Goal: Task Accomplishment & Management: Use online tool/utility

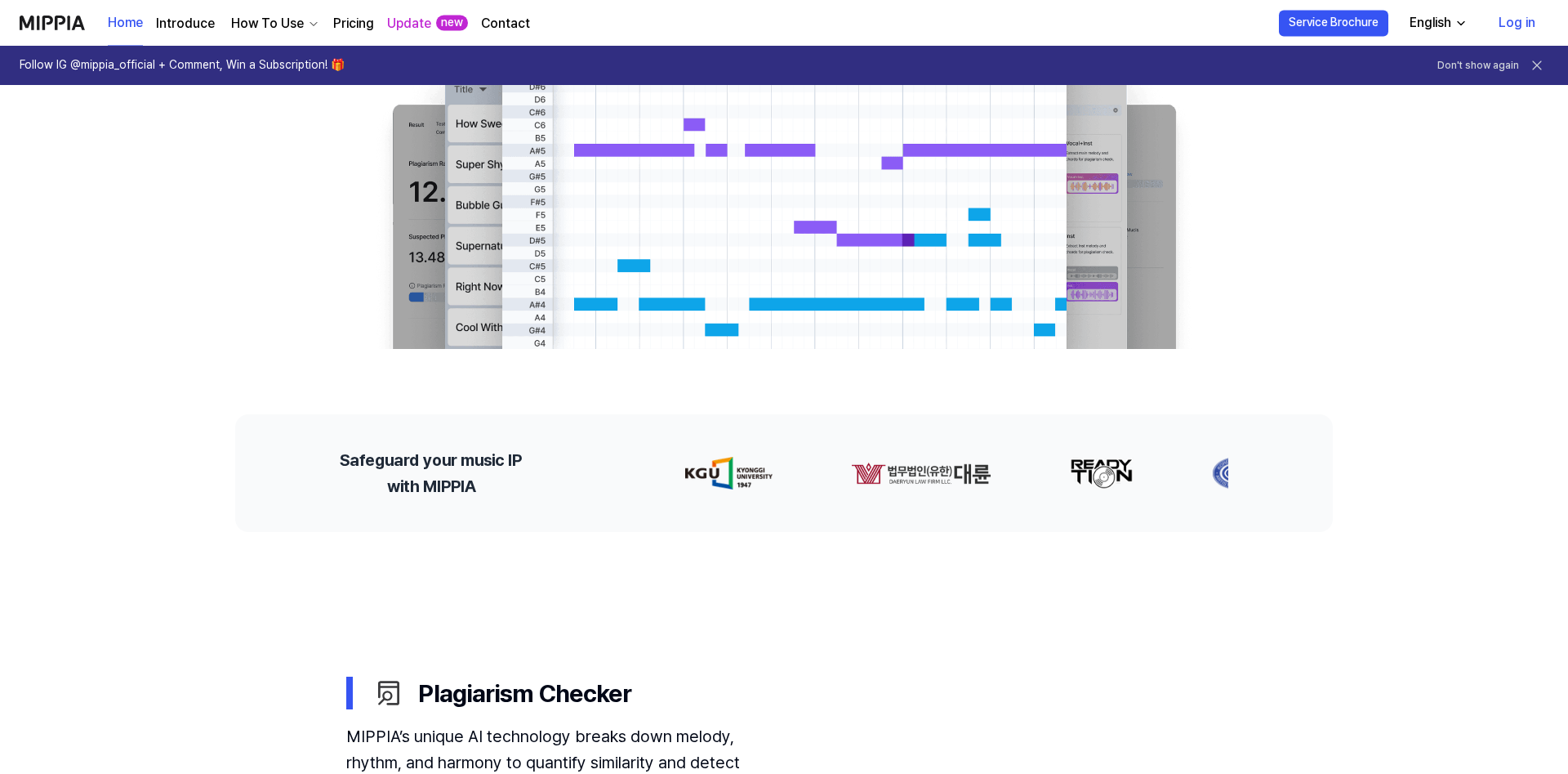
scroll to position [396, 0]
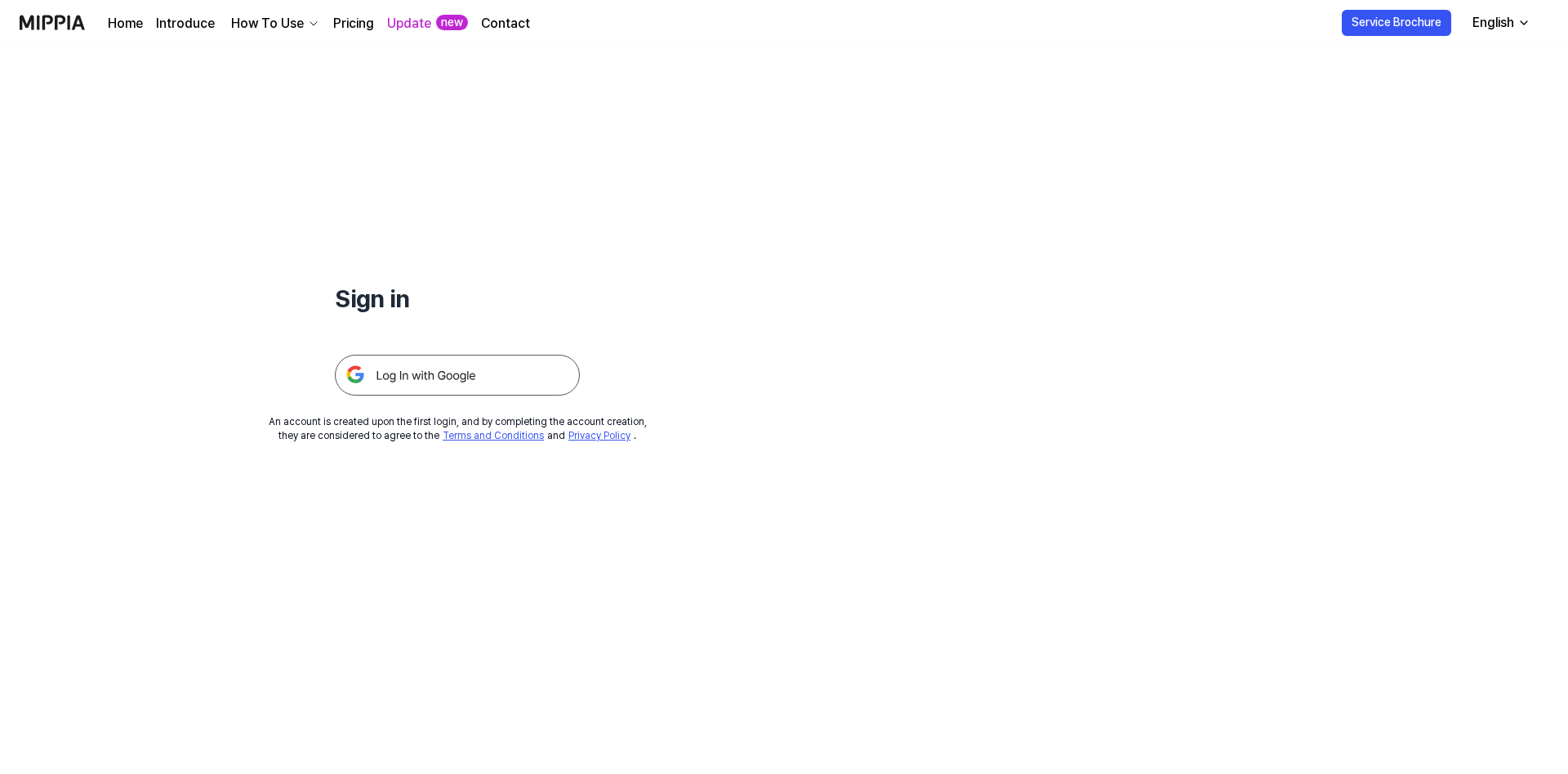
click at [515, 377] on img at bounding box center [458, 375] width 245 height 41
click at [431, 385] on img at bounding box center [458, 375] width 245 height 41
click at [417, 373] on img at bounding box center [458, 375] width 245 height 41
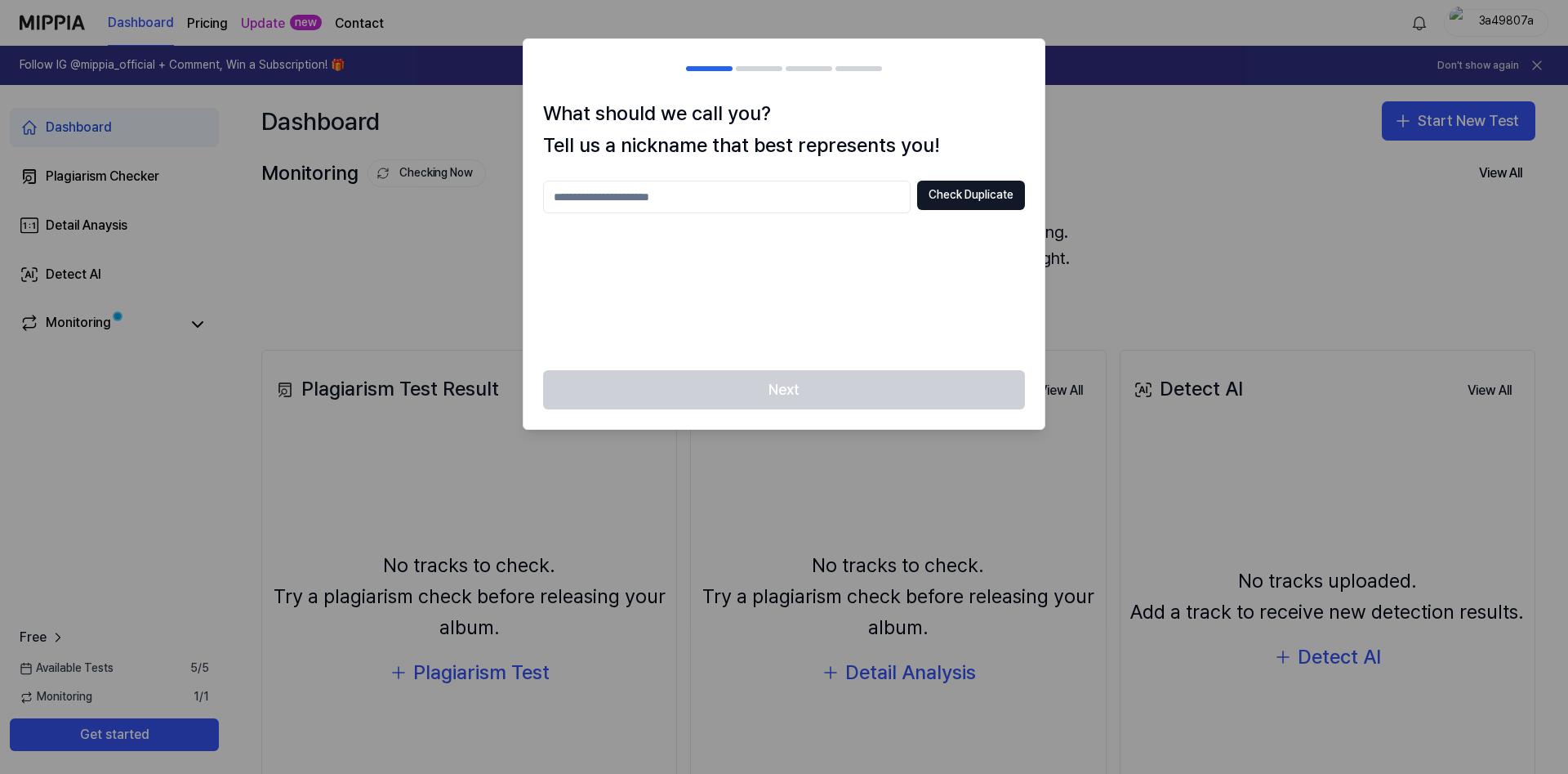
click at [628, 210] on input "text" at bounding box center [727, 197] width 367 height 32
click at [949, 194] on button "Check Duplicate" at bounding box center [971, 195] width 107 height 30
click at [734, 200] on input "*********" at bounding box center [727, 197] width 367 height 32
type input "*"
type input "******"
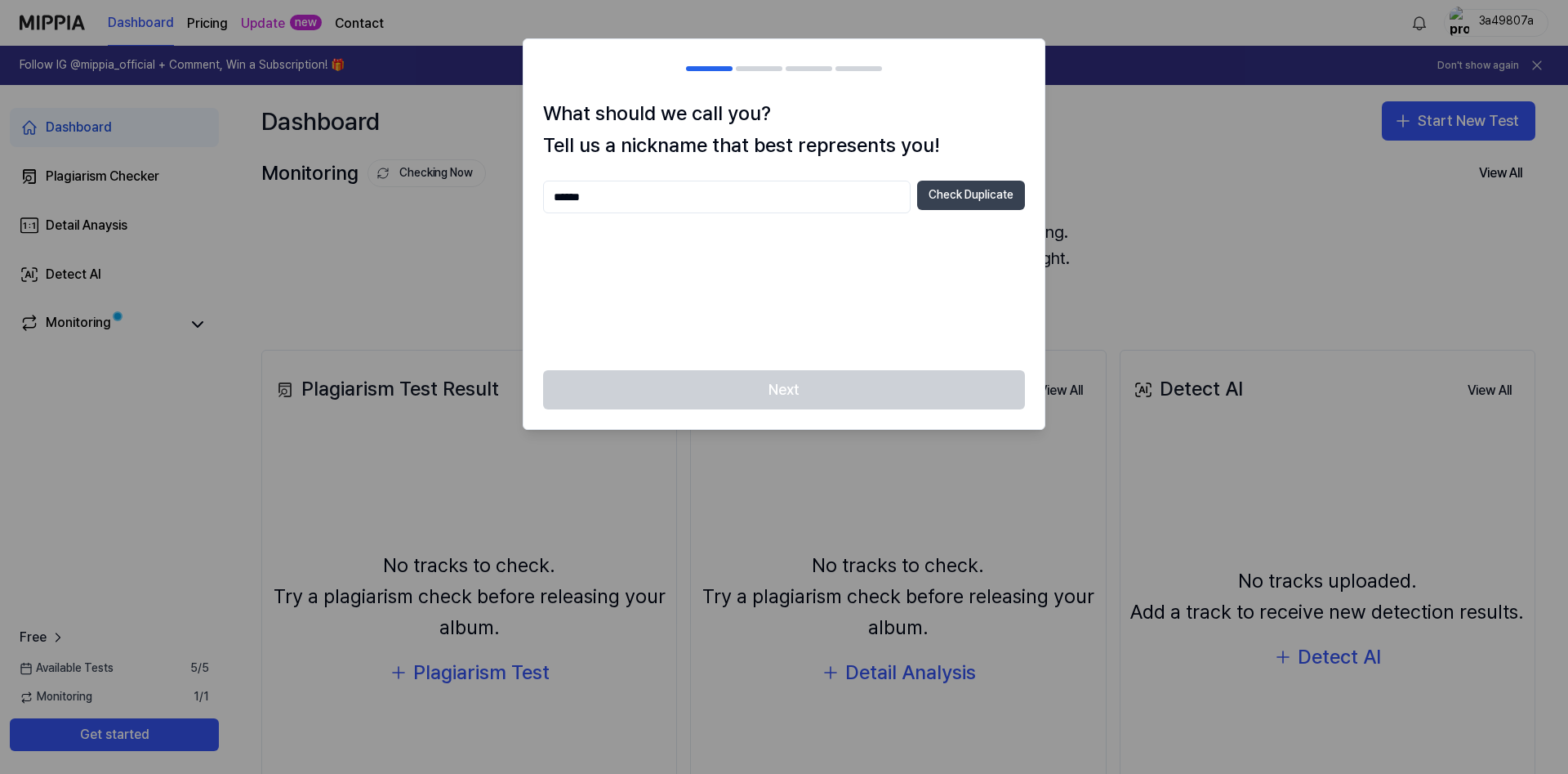
click at [945, 200] on button "Check Duplicate" at bounding box center [971, 195] width 107 height 30
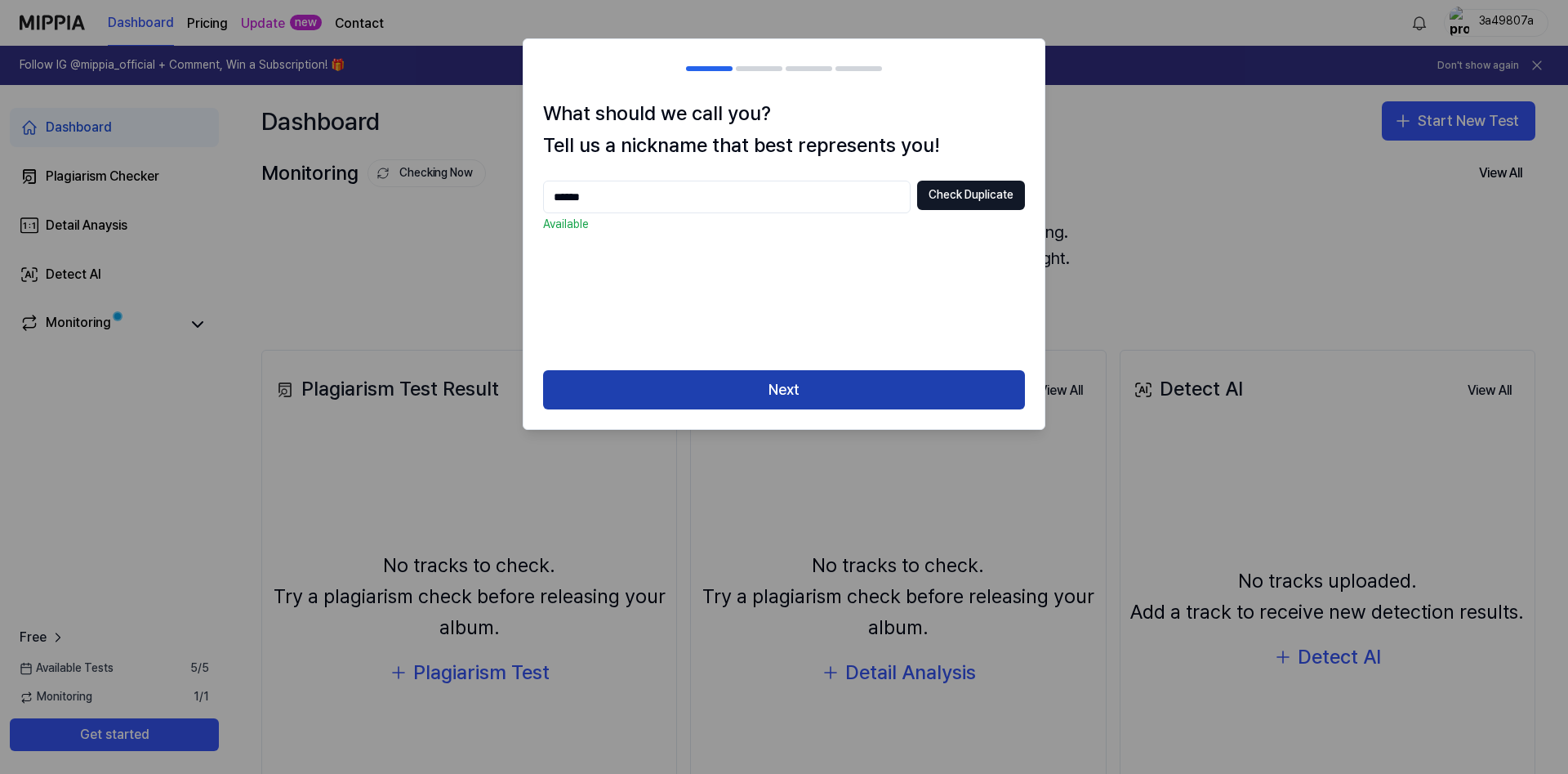
click at [826, 389] on button "Next" at bounding box center [784, 390] width 482 height 39
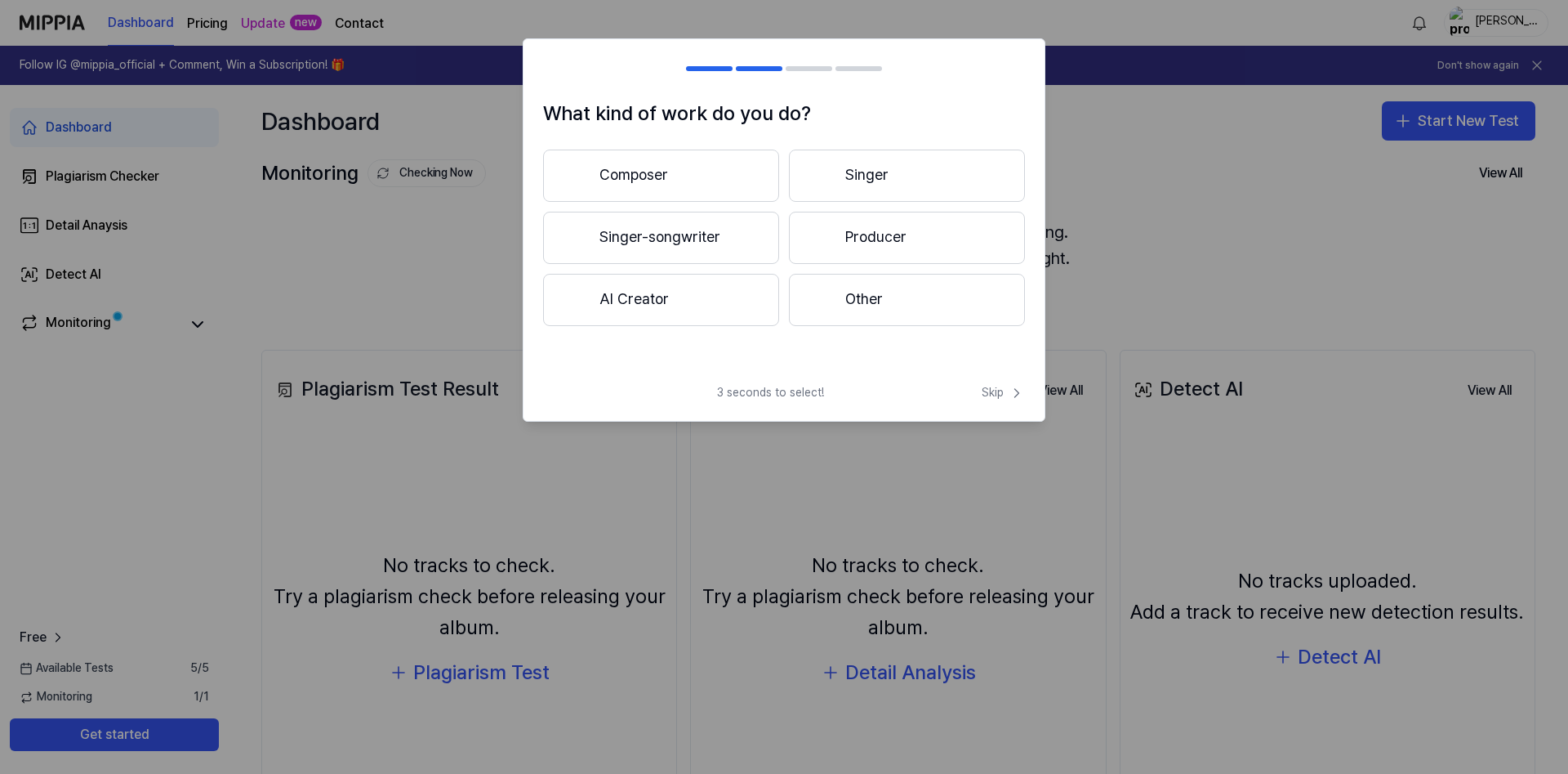
click at [691, 236] on button "Singer-songwriter" at bounding box center [662, 237] width 236 height 52
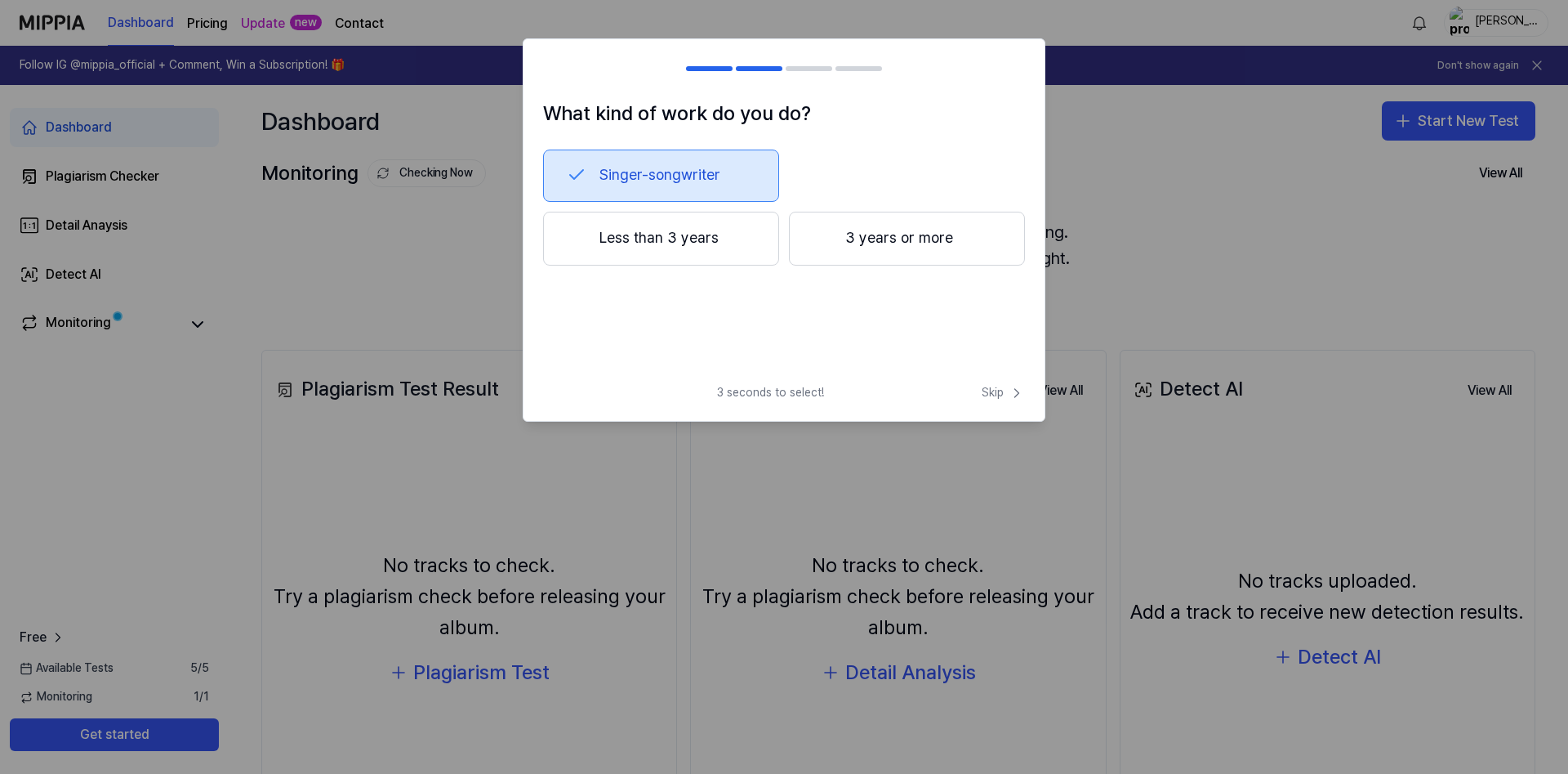
click at [856, 236] on button "3 years or more" at bounding box center [907, 238] width 236 height 54
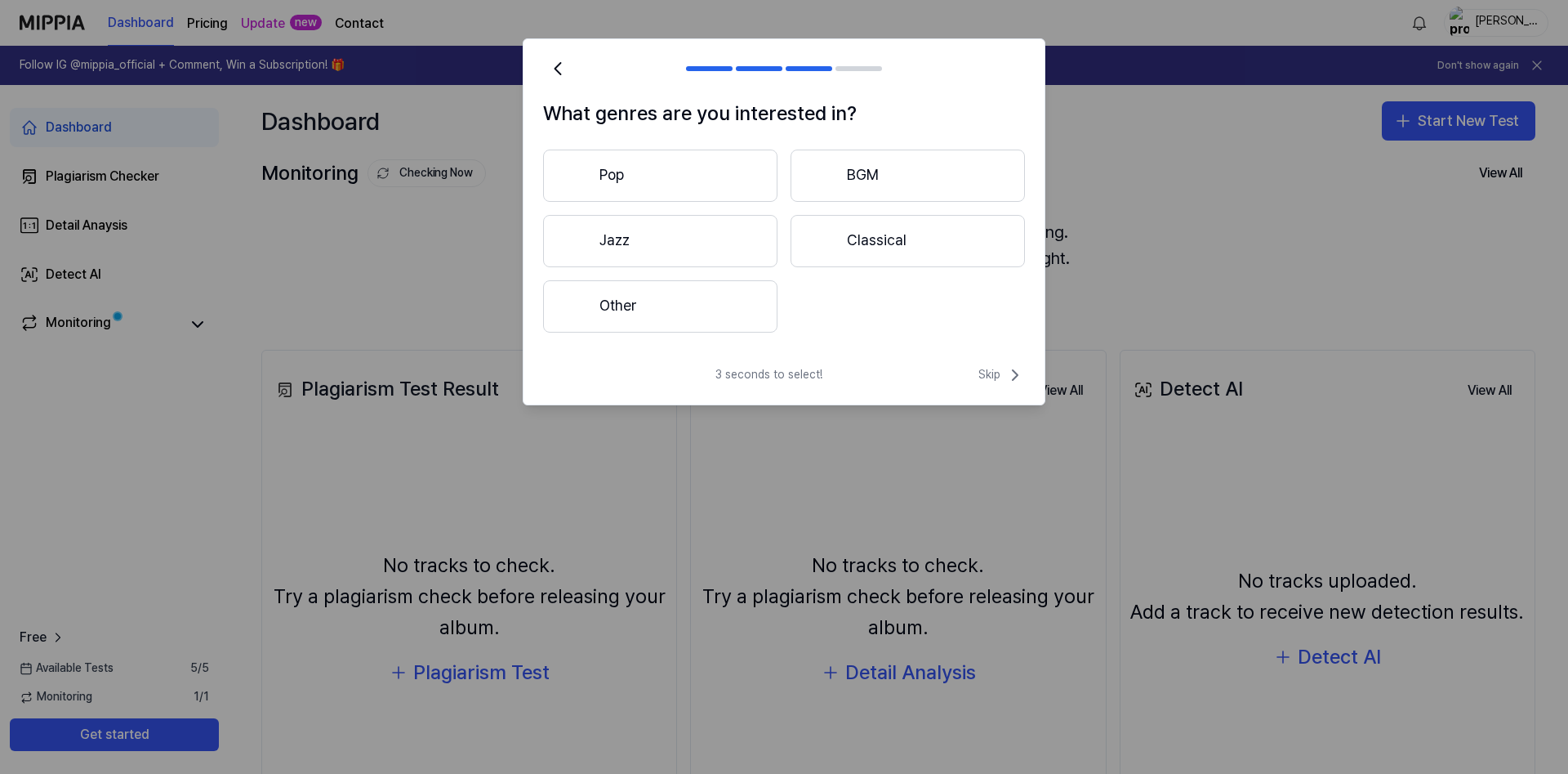
click at [742, 301] on button "Other" at bounding box center [661, 306] width 235 height 52
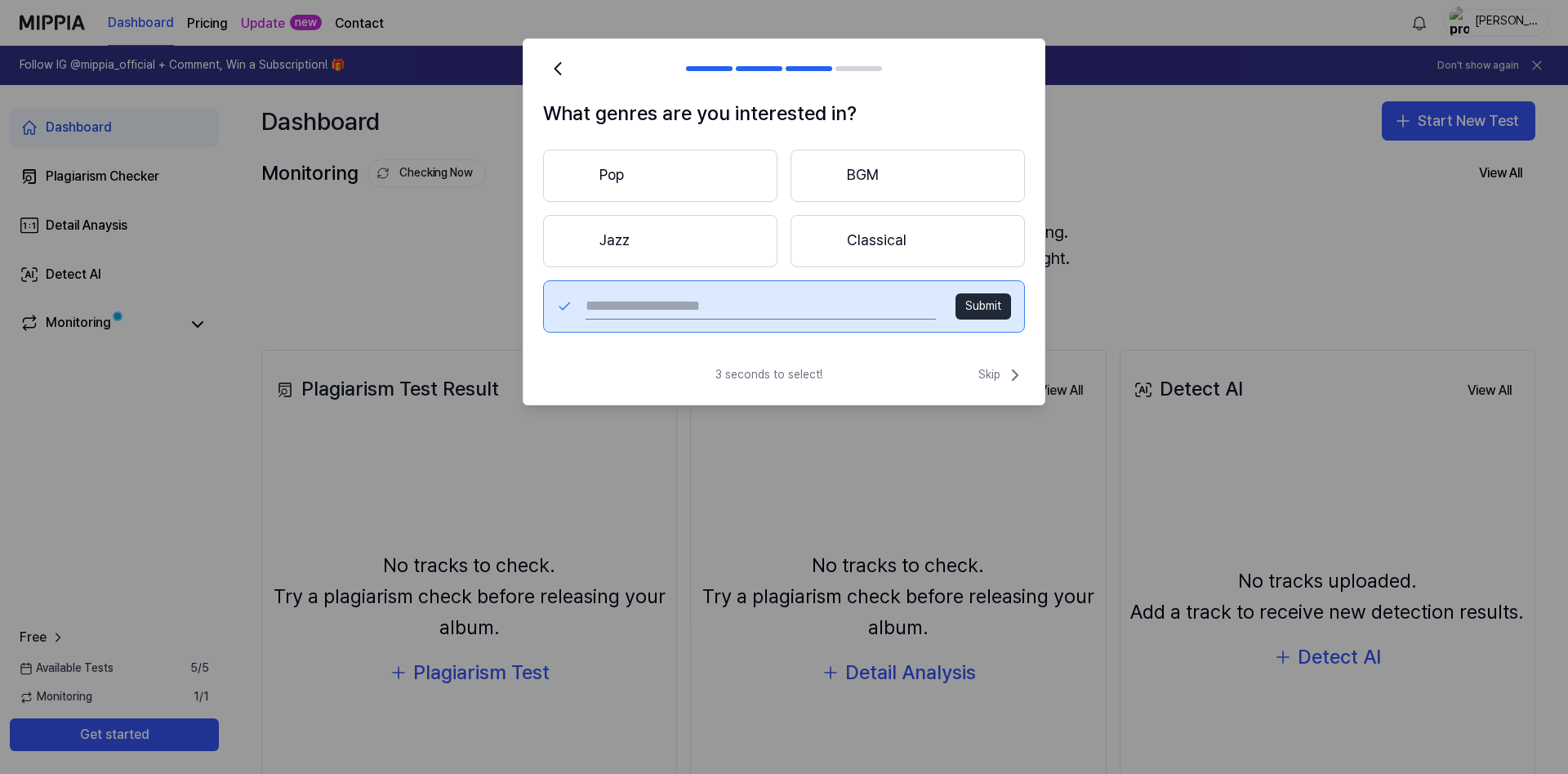
click at [742, 301] on input "text" at bounding box center [760, 305] width 350 height 26
type input "*******"
click at [998, 310] on button "Submit" at bounding box center [983, 305] width 56 height 26
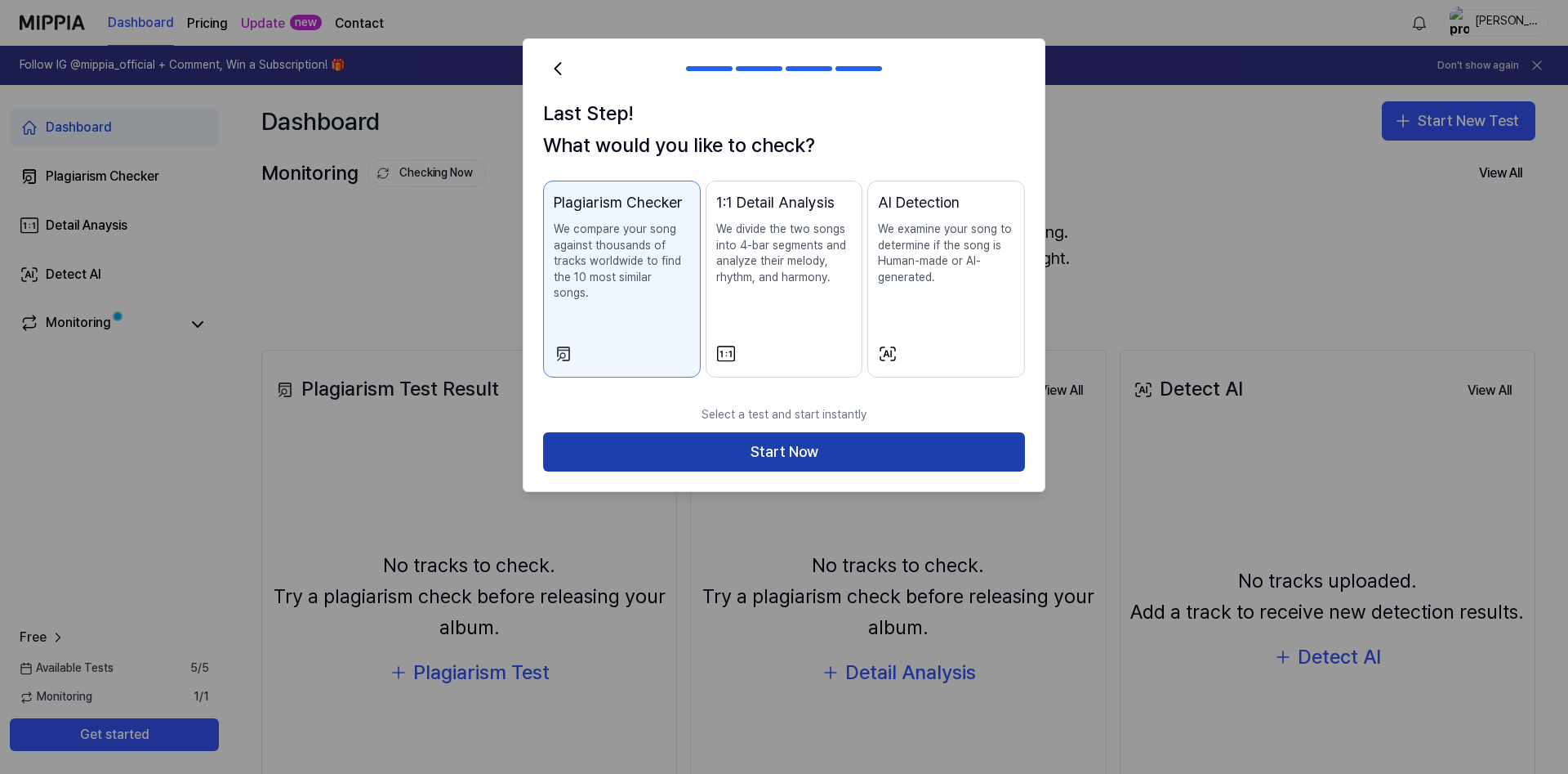
click at [815, 434] on button "Start Now" at bounding box center [784, 452] width 482 height 39
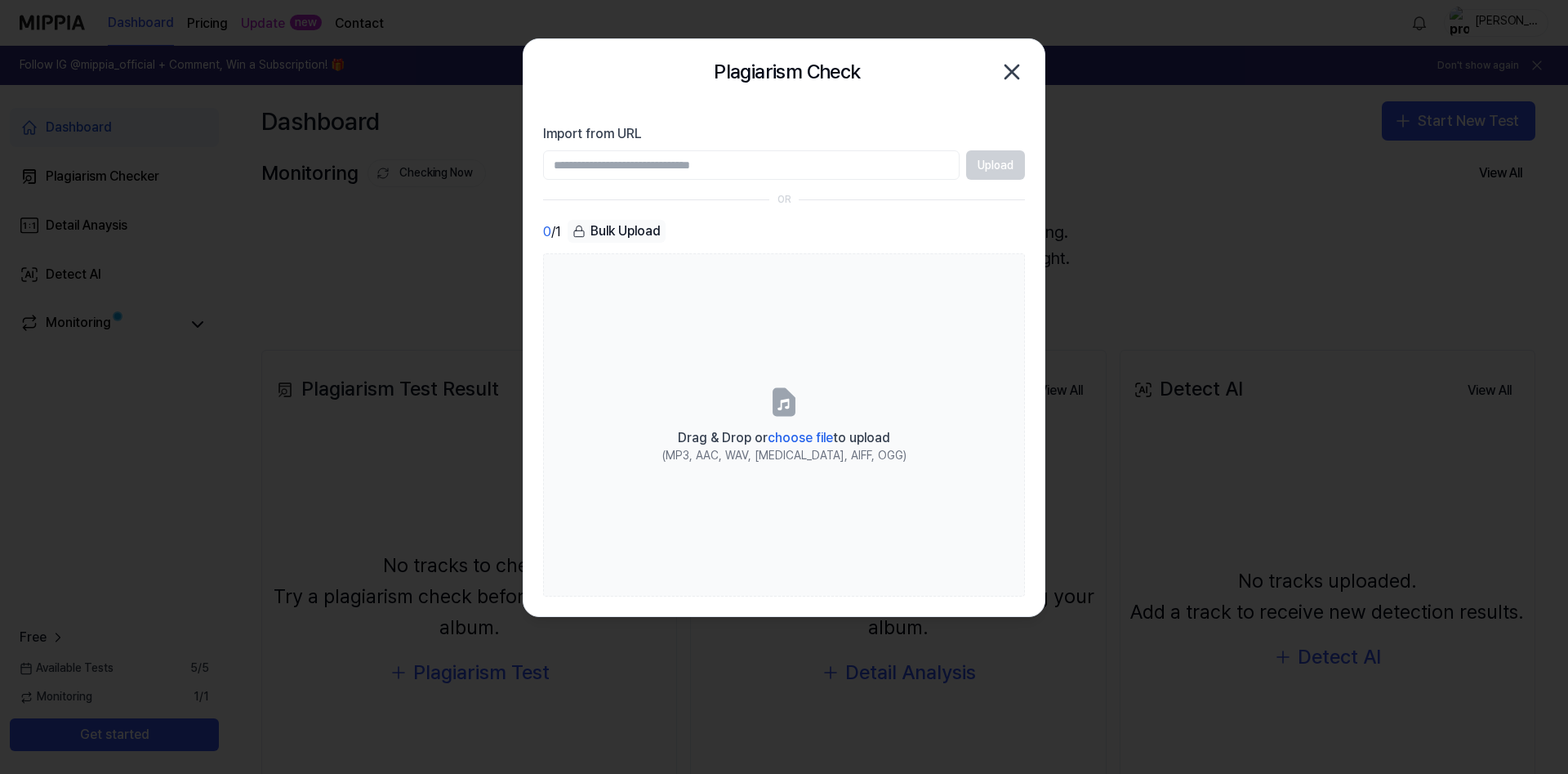
click at [1007, 82] on icon "button" at bounding box center [1012, 72] width 26 height 26
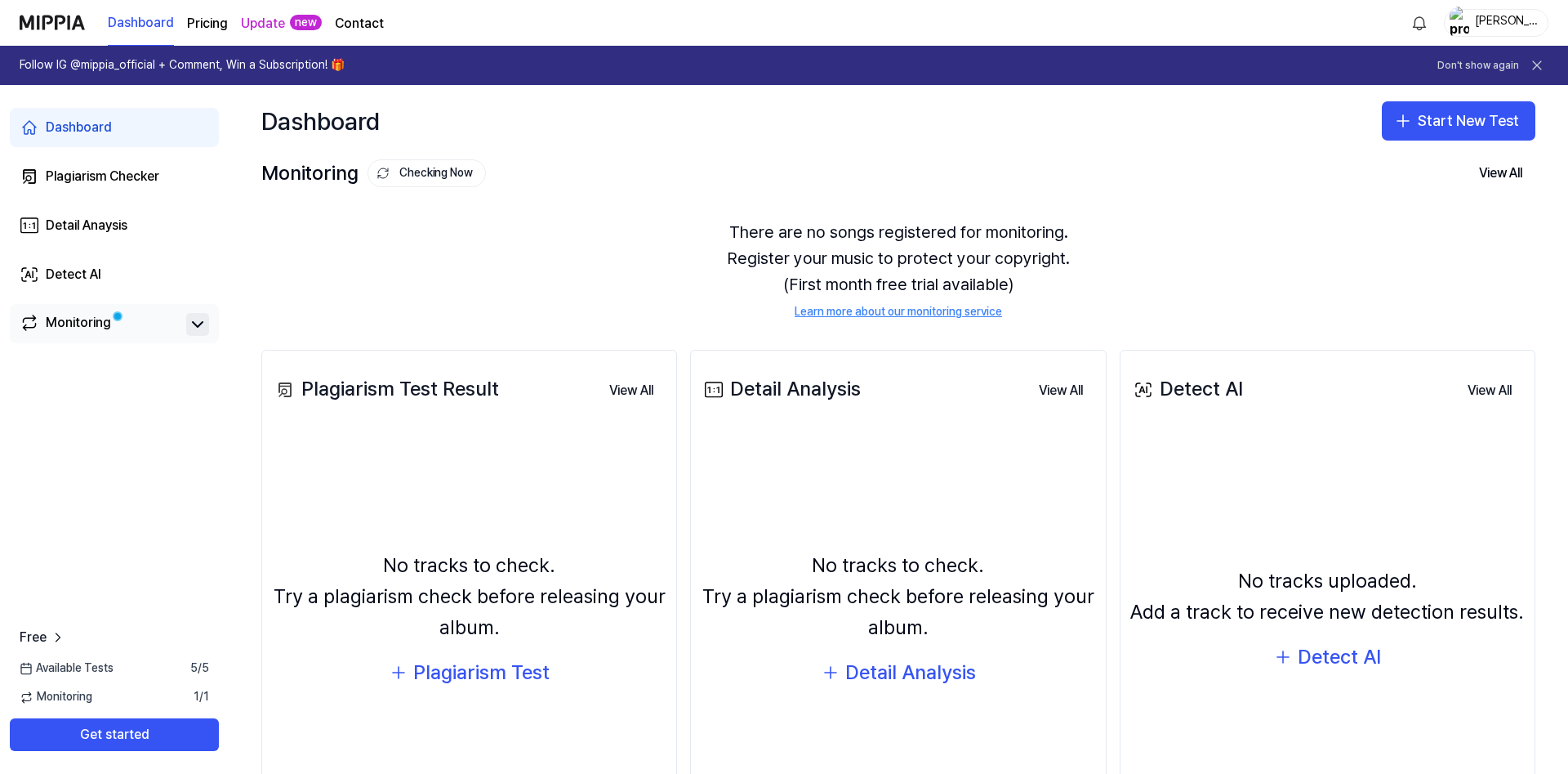
click at [191, 327] on icon at bounding box center [198, 324] width 20 height 20
click at [103, 739] on button "Get started" at bounding box center [115, 735] width 210 height 32
click at [1422, 120] on button "Start New Test" at bounding box center [1458, 121] width 153 height 39
click at [1423, 175] on button "Plagiarism test" at bounding box center [1437, 166] width 182 height 30
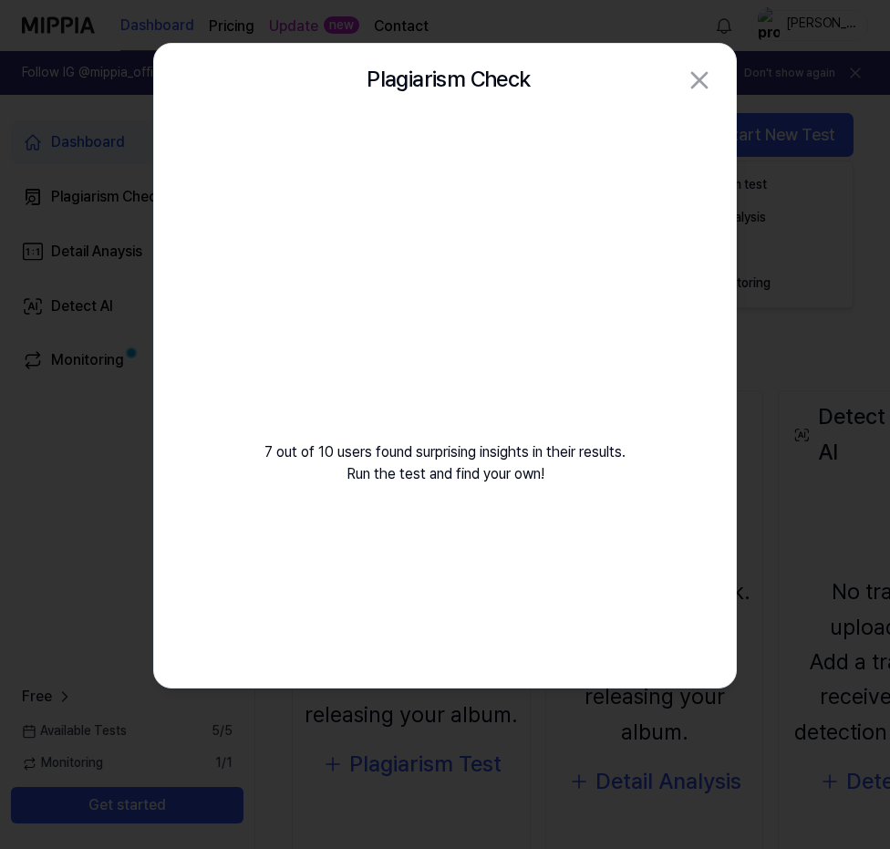
click at [482, 331] on video at bounding box center [445, 292] width 263 height 263
click at [485, 286] on video at bounding box center [445, 292] width 263 height 263
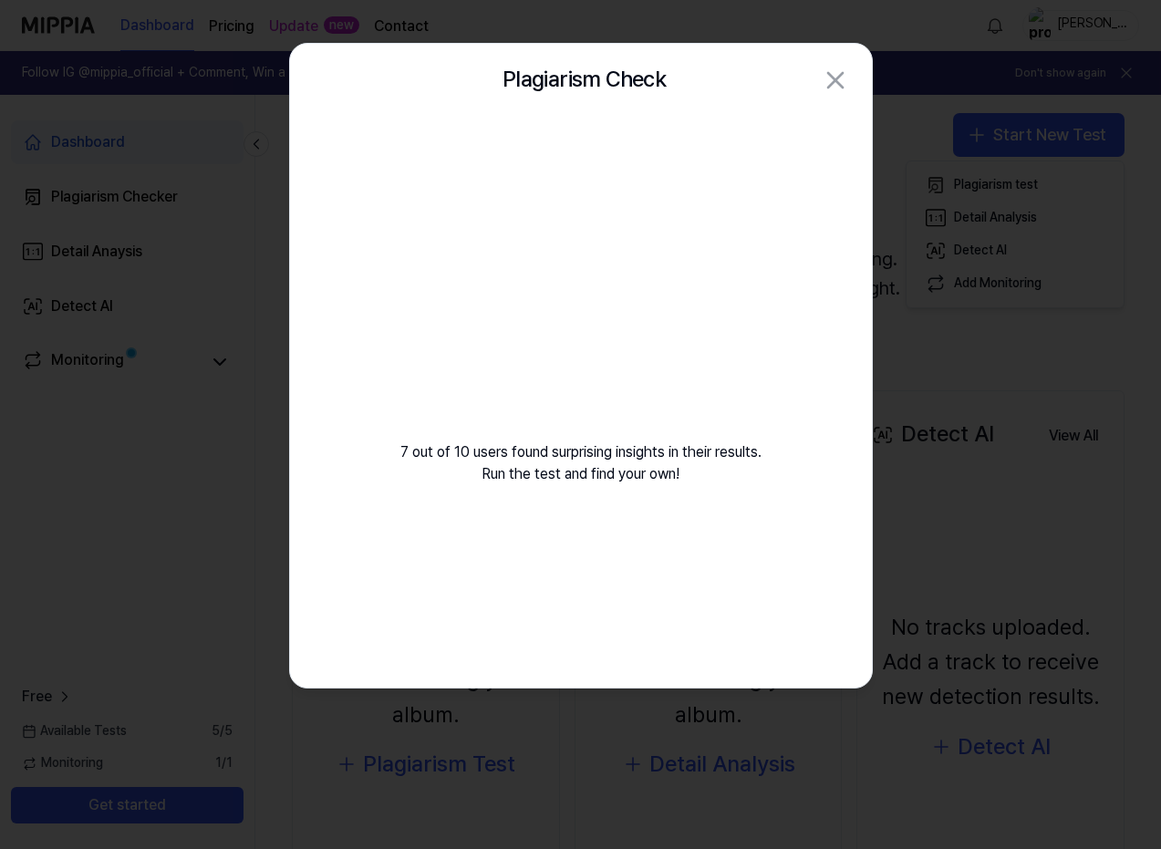
click at [568, 371] on video at bounding box center [581, 292] width 263 height 263
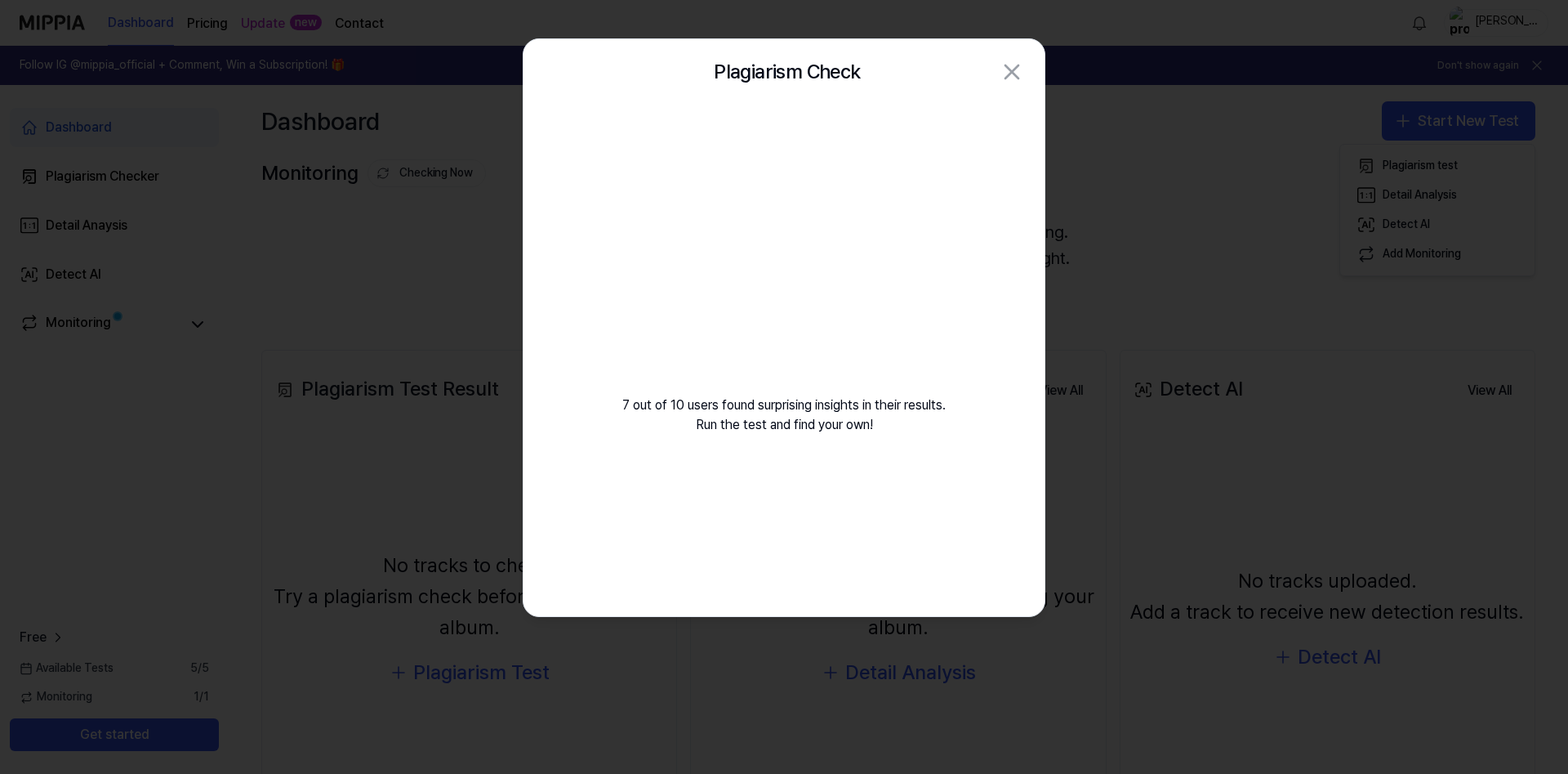
click at [380, 61] on div at bounding box center [784, 387] width 1568 height 774
click at [700, 212] on video at bounding box center [784, 262] width 236 height 236
click at [784, 254] on video at bounding box center [784, 262] width 236 height 236
click at [783, 254] on video at bounding box center [784, 262] width 236 height 236
click at [769, 272] on video at bounding box center [784, 262] width 236 height 236
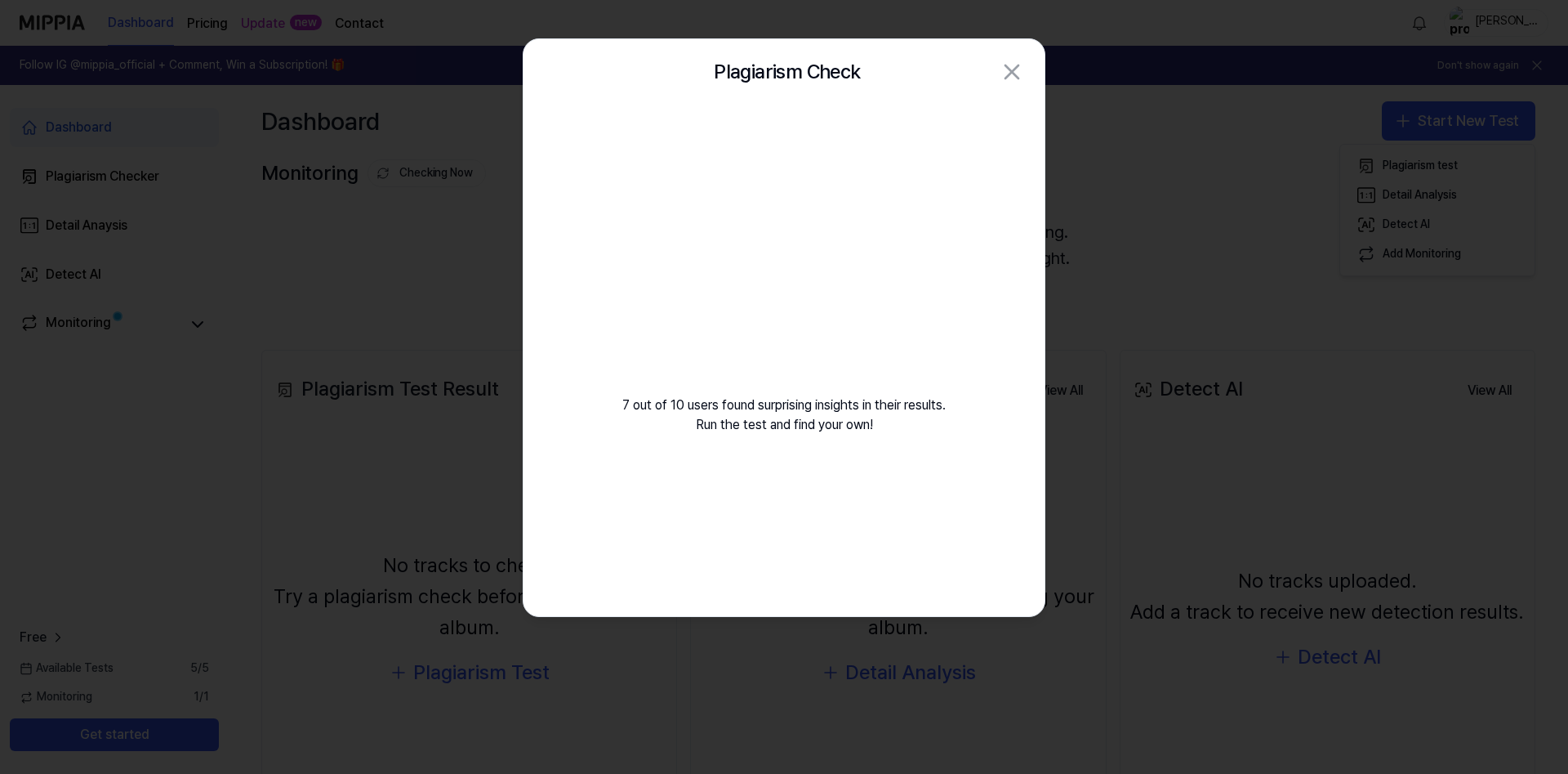
click at [772, 271] on video at bounding box center [784, 262] width 236 height 236
click at [820, 294] on video at bounding box center [784, 262] width 236 height 236
click at [819, 296] on video at bounding box center [784, 262] width 236 height 236
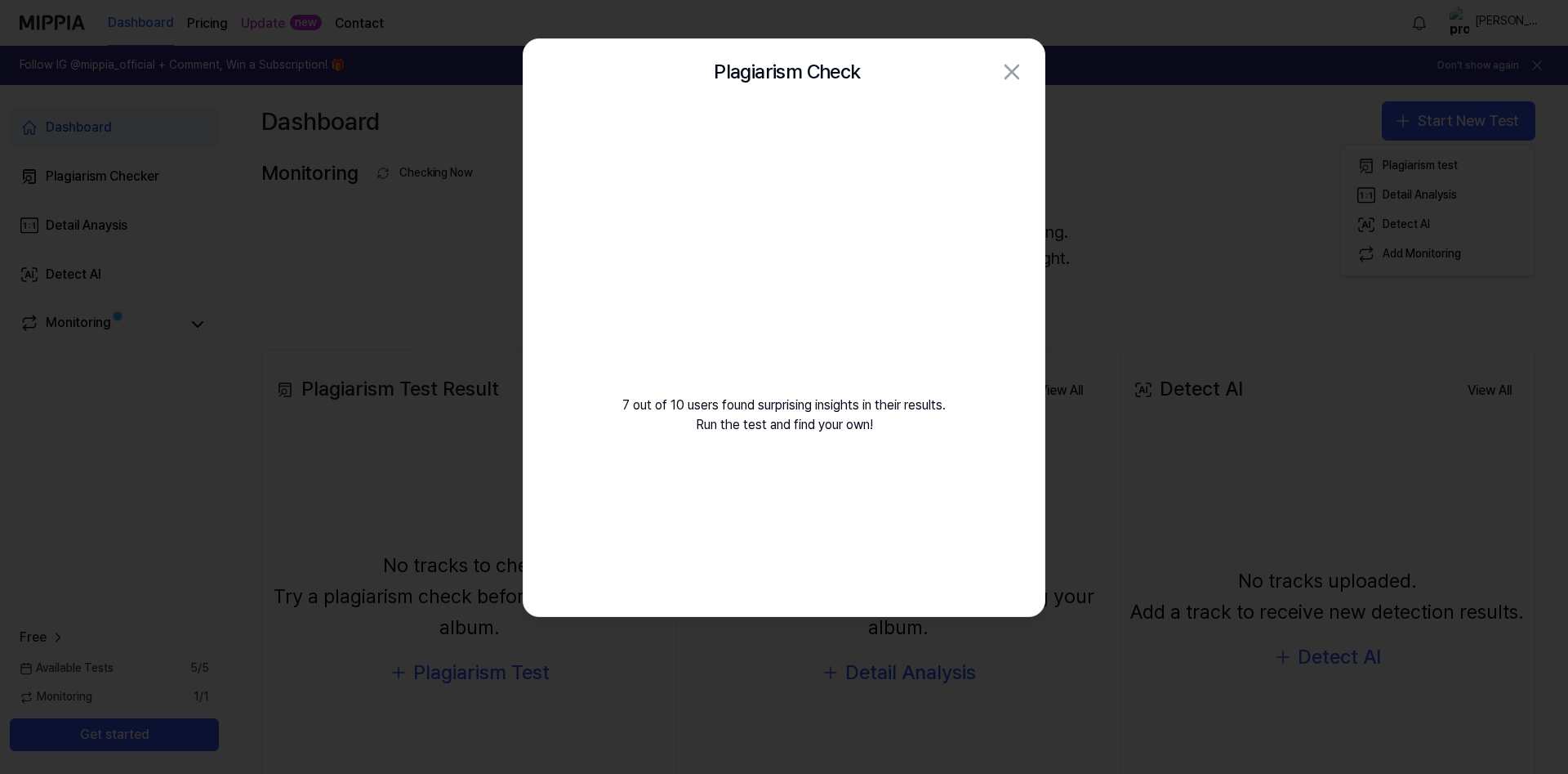
click at [1169, 81] on div at bounding box center [784, 387] width 1568 height 774
click at [779, 203] on video at bounding box center [784, 262] width 236 height 236
click at [449, 228] on div at bounding box center [784, 387] width 1568 height 774
click at [1392, 452] on div at bounding box center [784, 387] width 1568 height 774
click at [1199, 392] on div at bounding box center [784, 387] width 1568 height 774
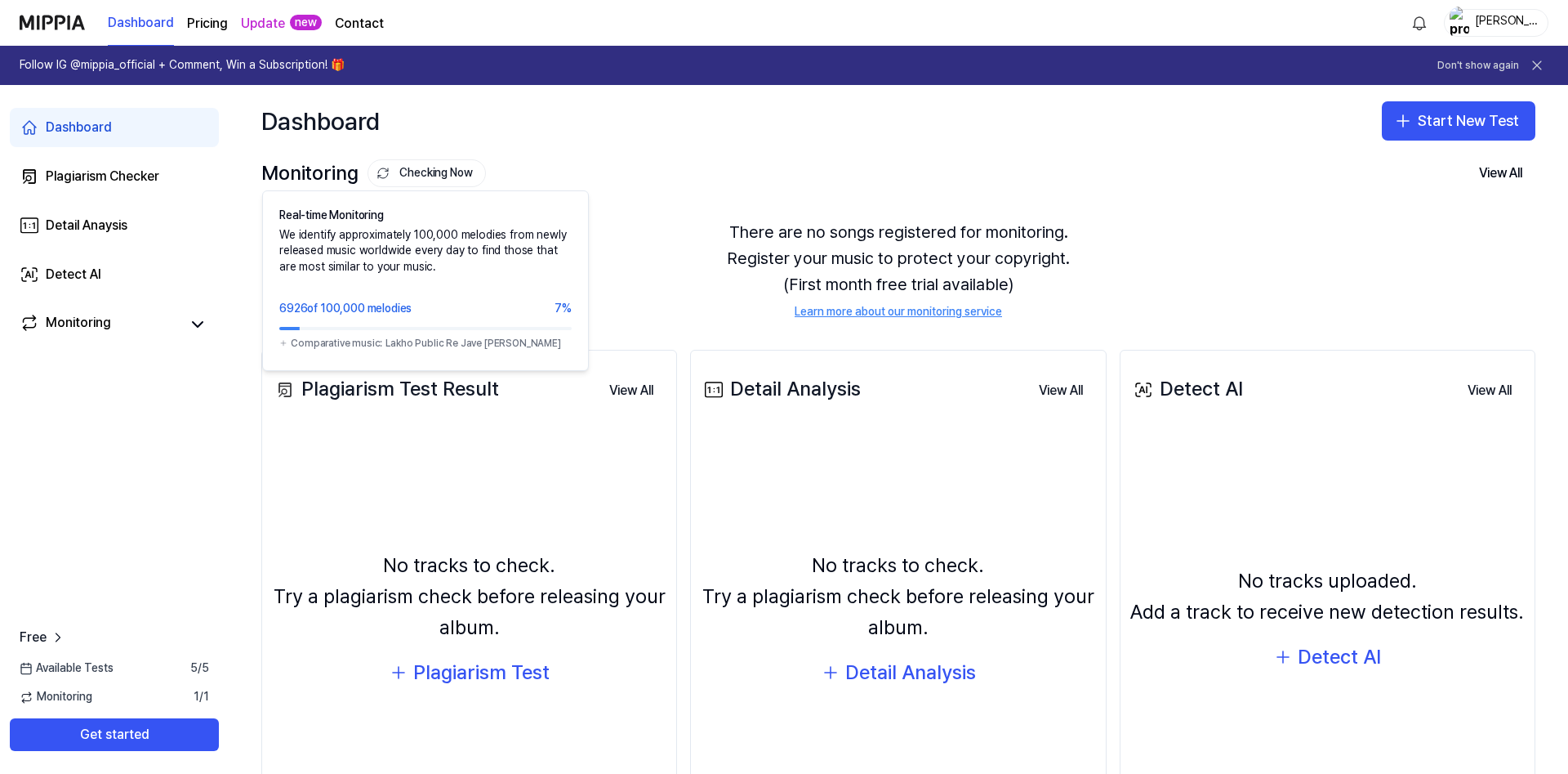
click at [428, 172] on button "Checking Now" at bounding box center [426, 173] width 118 height 28
click at [416, 174] on button "Checking Now" at bounding box center [426, 173] width 118 height 28
click at [427, 176] on button "Checking Now" at bounding box center [426, 173] width 118 height 28
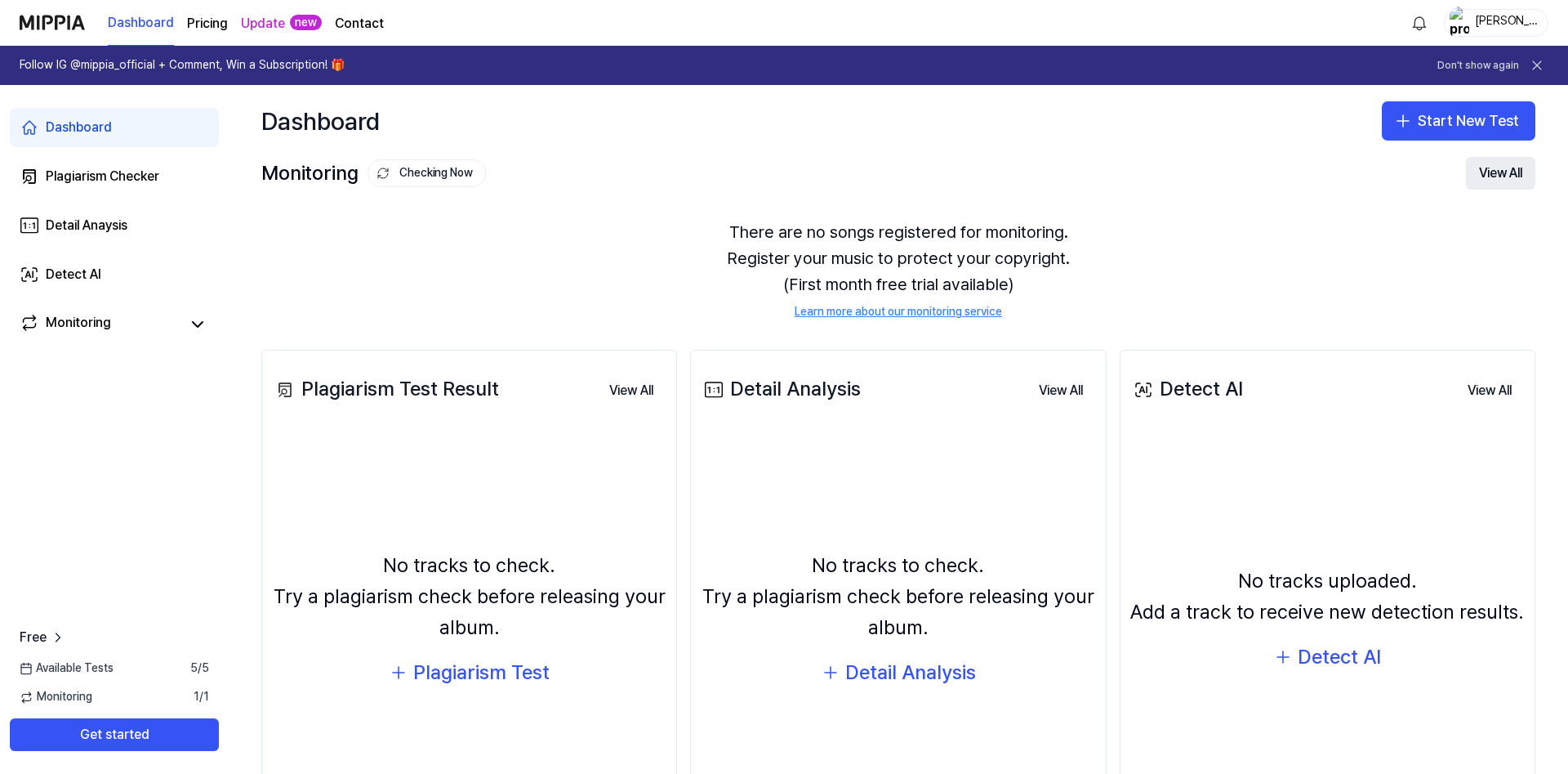
click at [1510, 176] on button "View All" at bounding box center [1501, 173] width 70 height 32
click at [1502, 175] on button "View All" at bounding box center [1501, 173] width 70 height 32
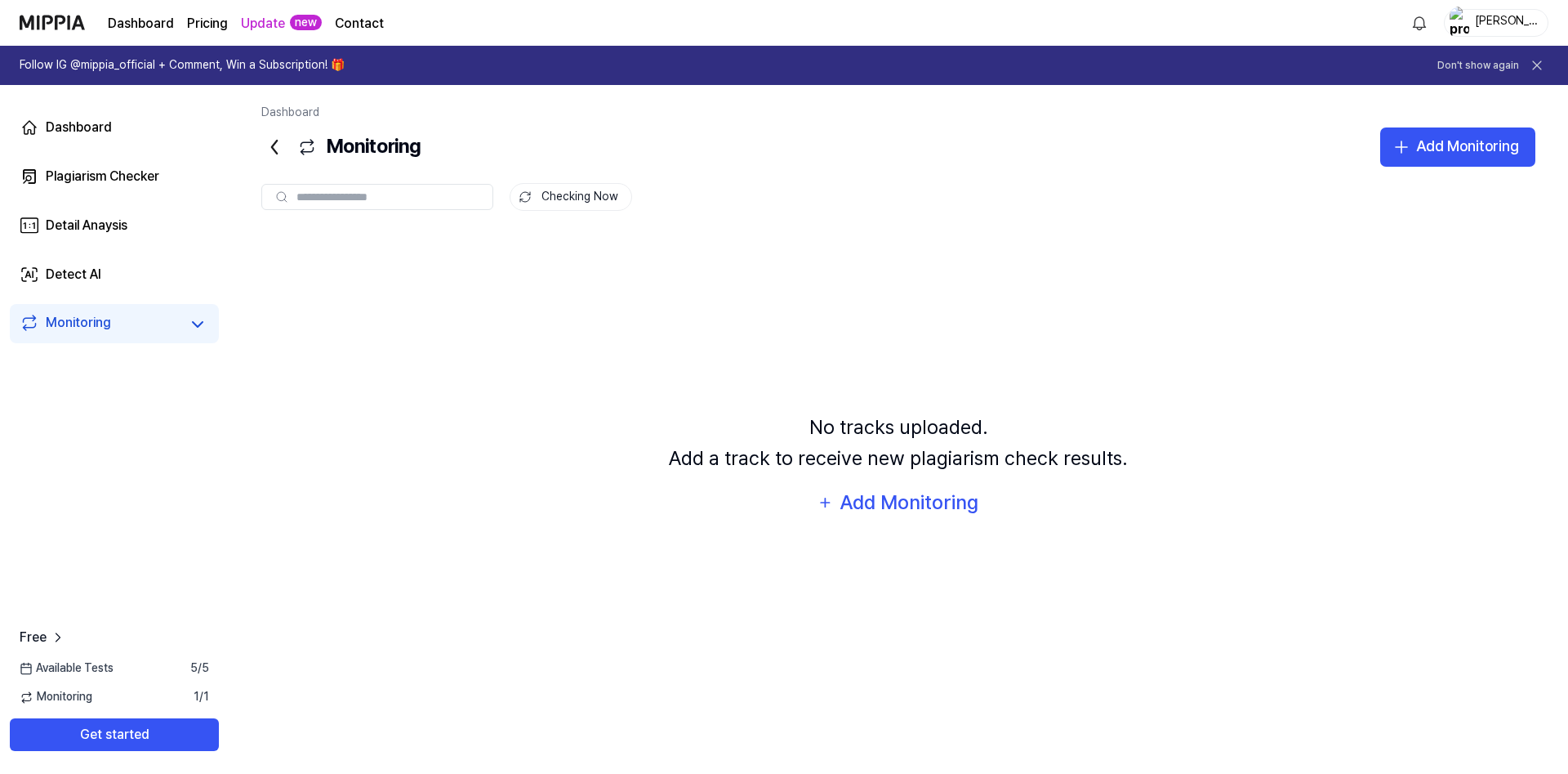
click at [276, 150] on icon at bounding box center [274, 147] width 26 height 26
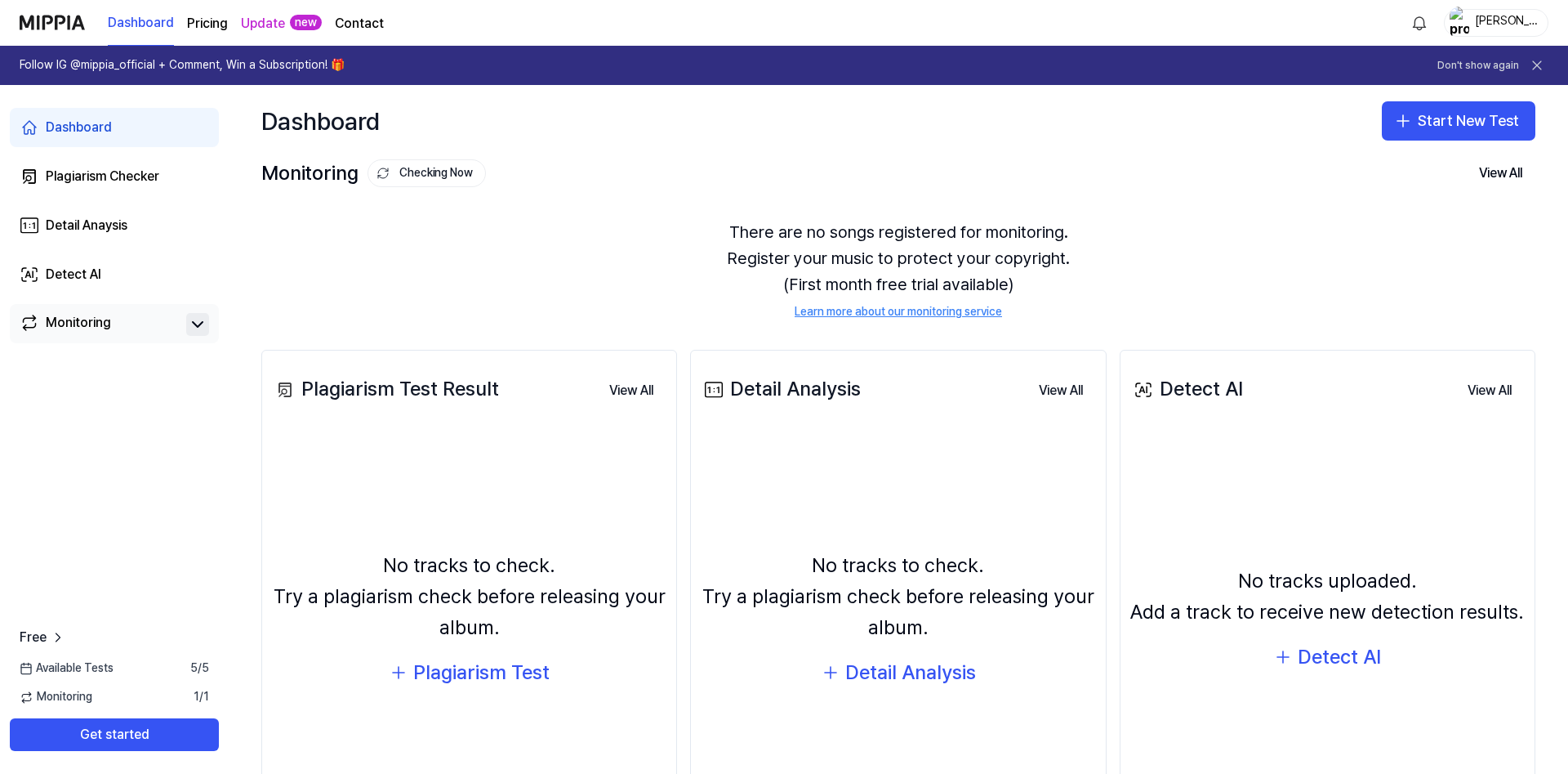
click at [206, 323] on icon at bounding box center [198, 324] width 20 height 20
click at [204, 323] on icon at bounding box center [198, 324] width 20 height 20
click at [56, 639] on icon at bounding box center [58, 637] width 16 height 16
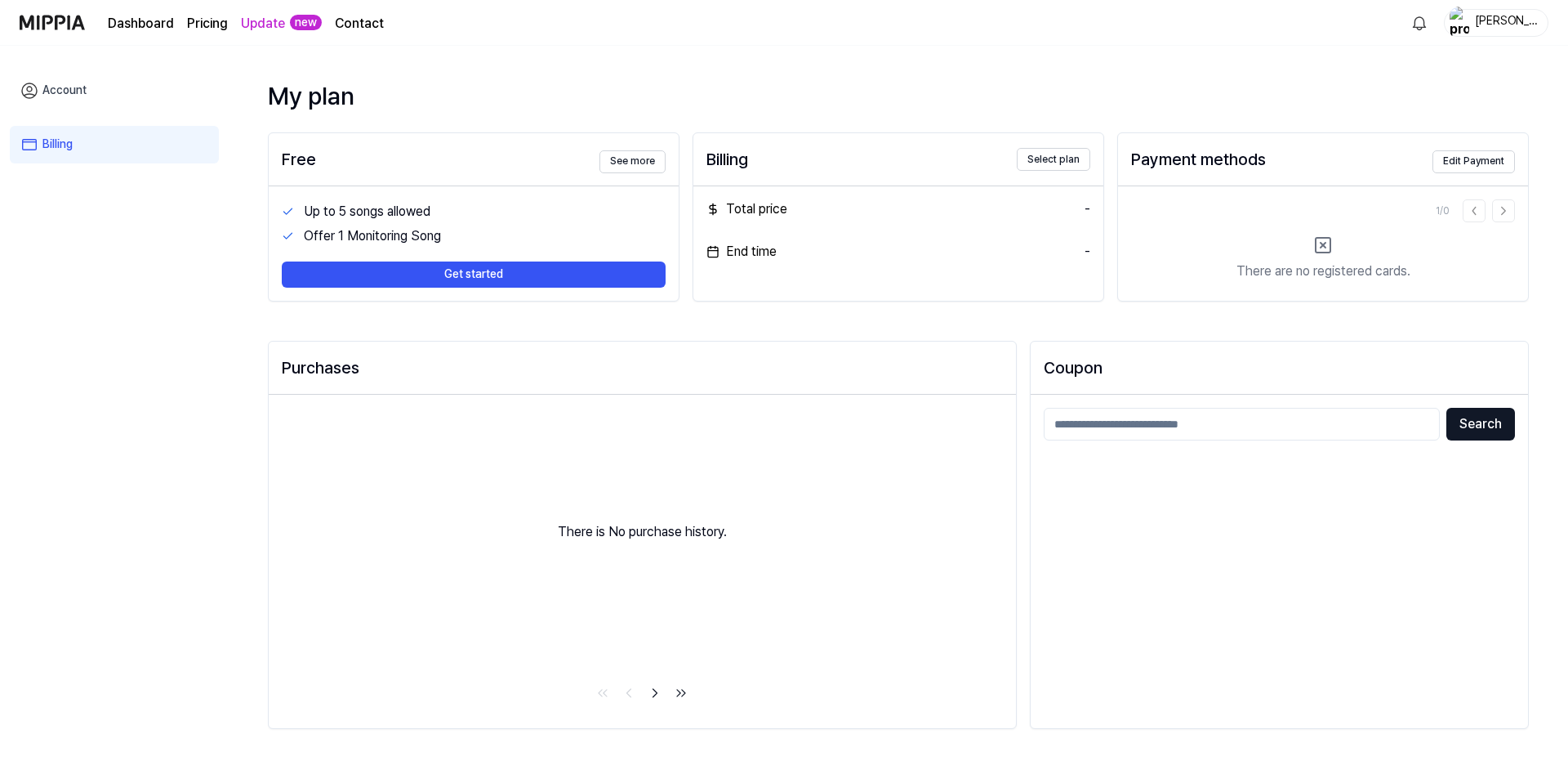
click at [156, 26] on link "Dashboard" at bounding box center [141, 24] width 66 height 20
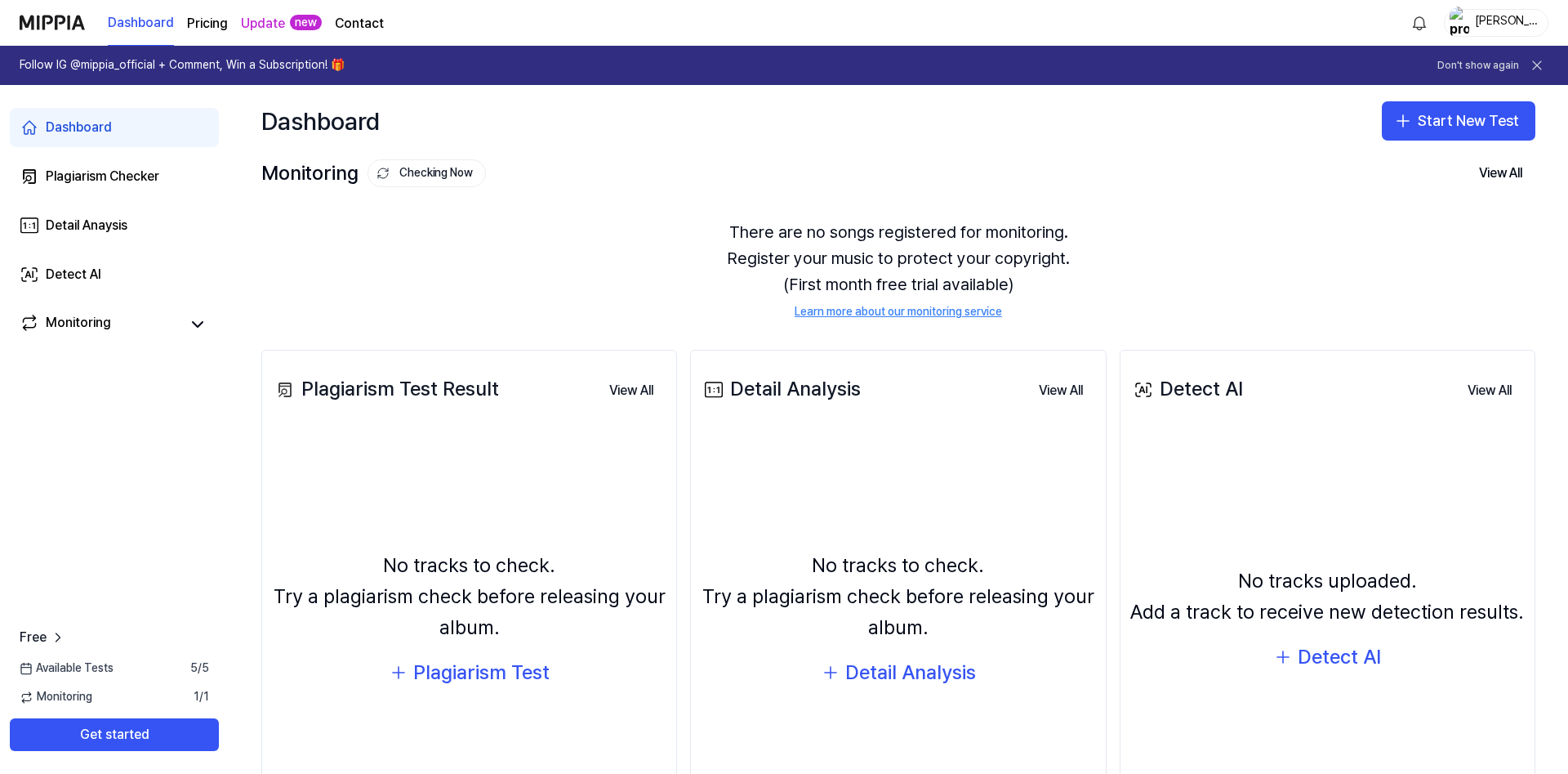
click at [1477, 27] on div "[PERSON_NAME]" at bounding box center [1506, 22] width 64 height 18
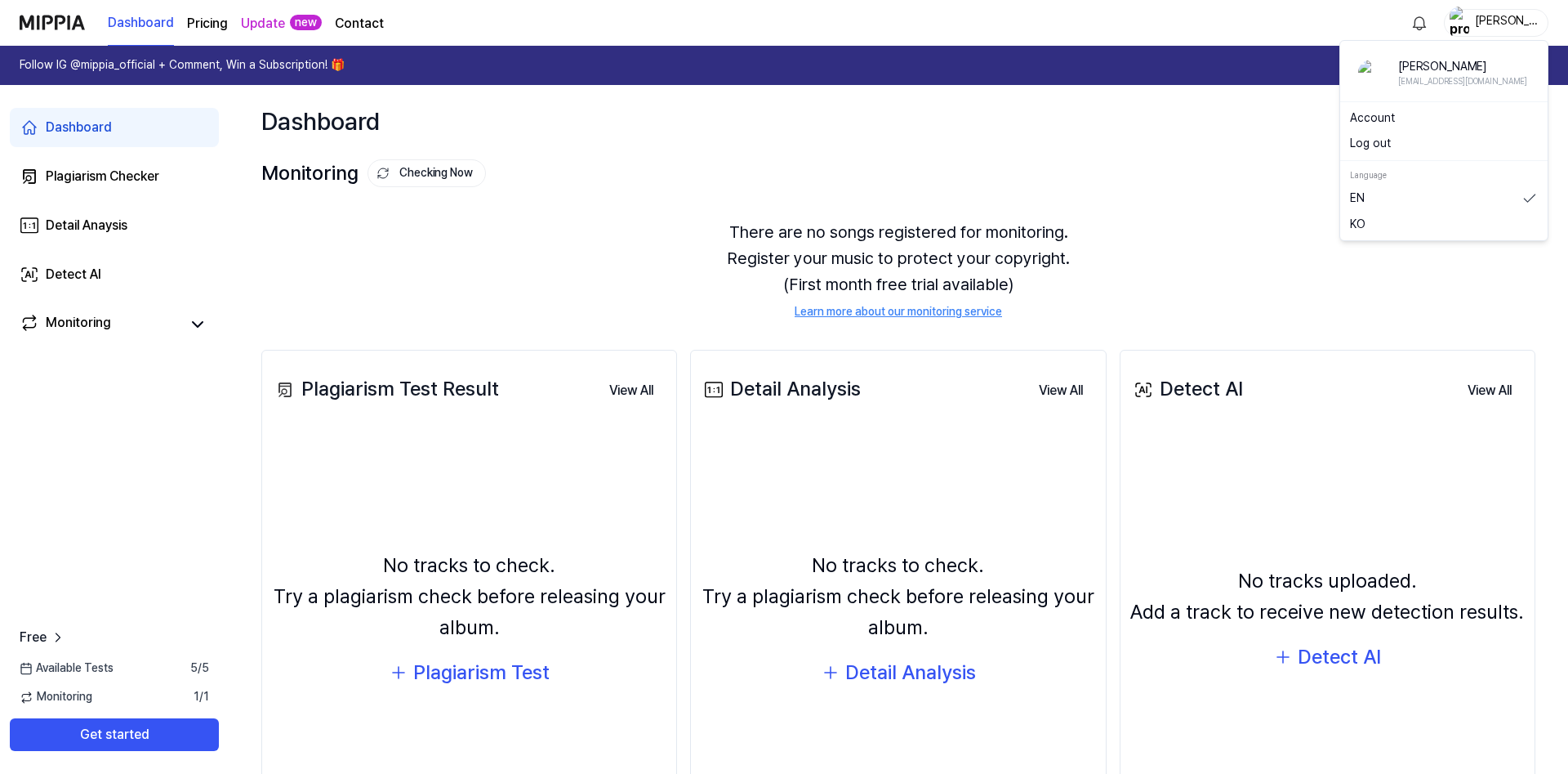
click at [745, 178] on div "Monitoring Checking Now View All" at bounding box center [898, 173] width 1274 height 26
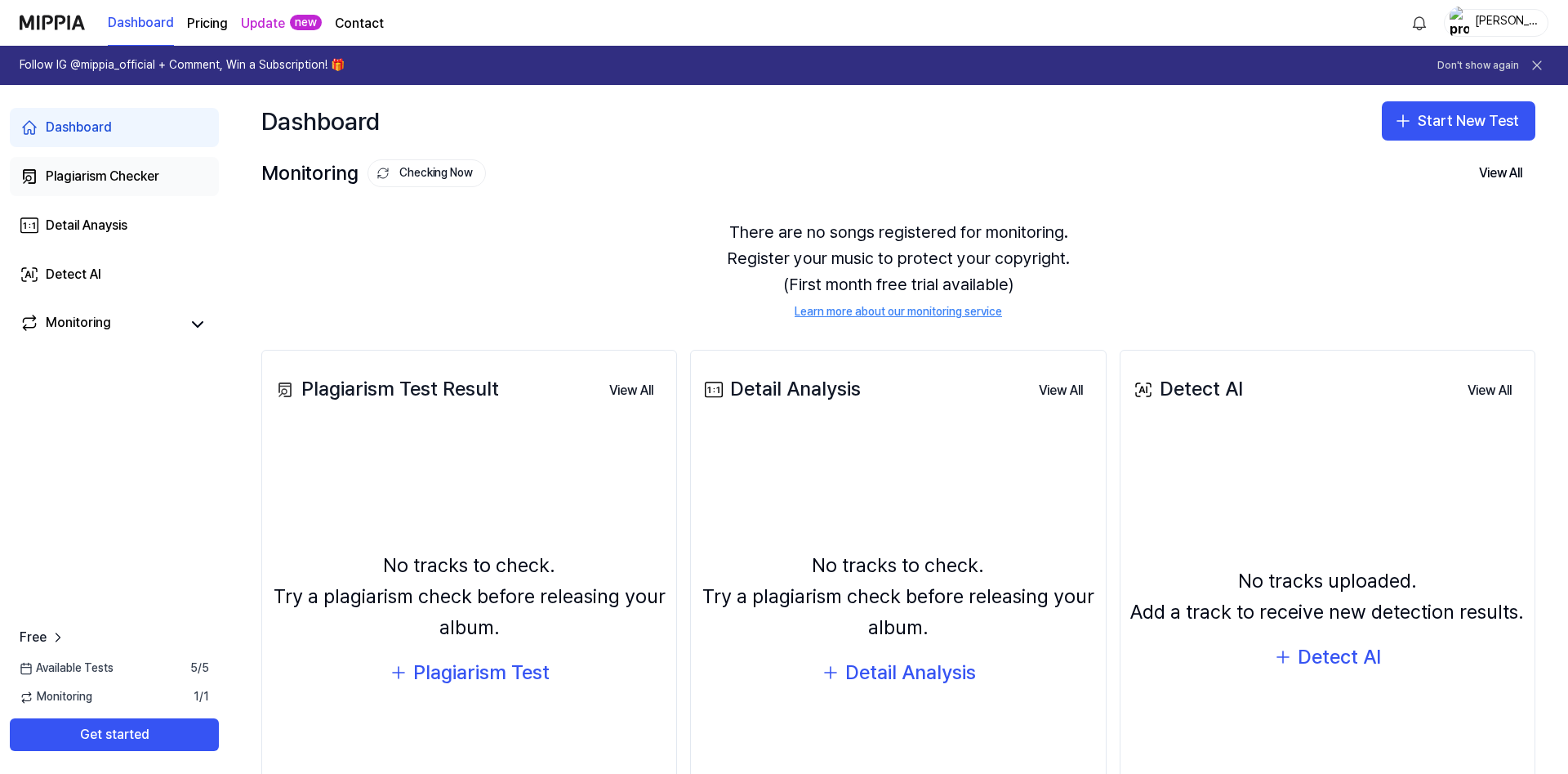
click at [81, 180] on div "Plagiarism Checker" at bounding box center [102, 176] width 114 height 20
click at [81, 179] on div "Plagiarism Checker" at bounding box center [102, 176] width 114 height 20
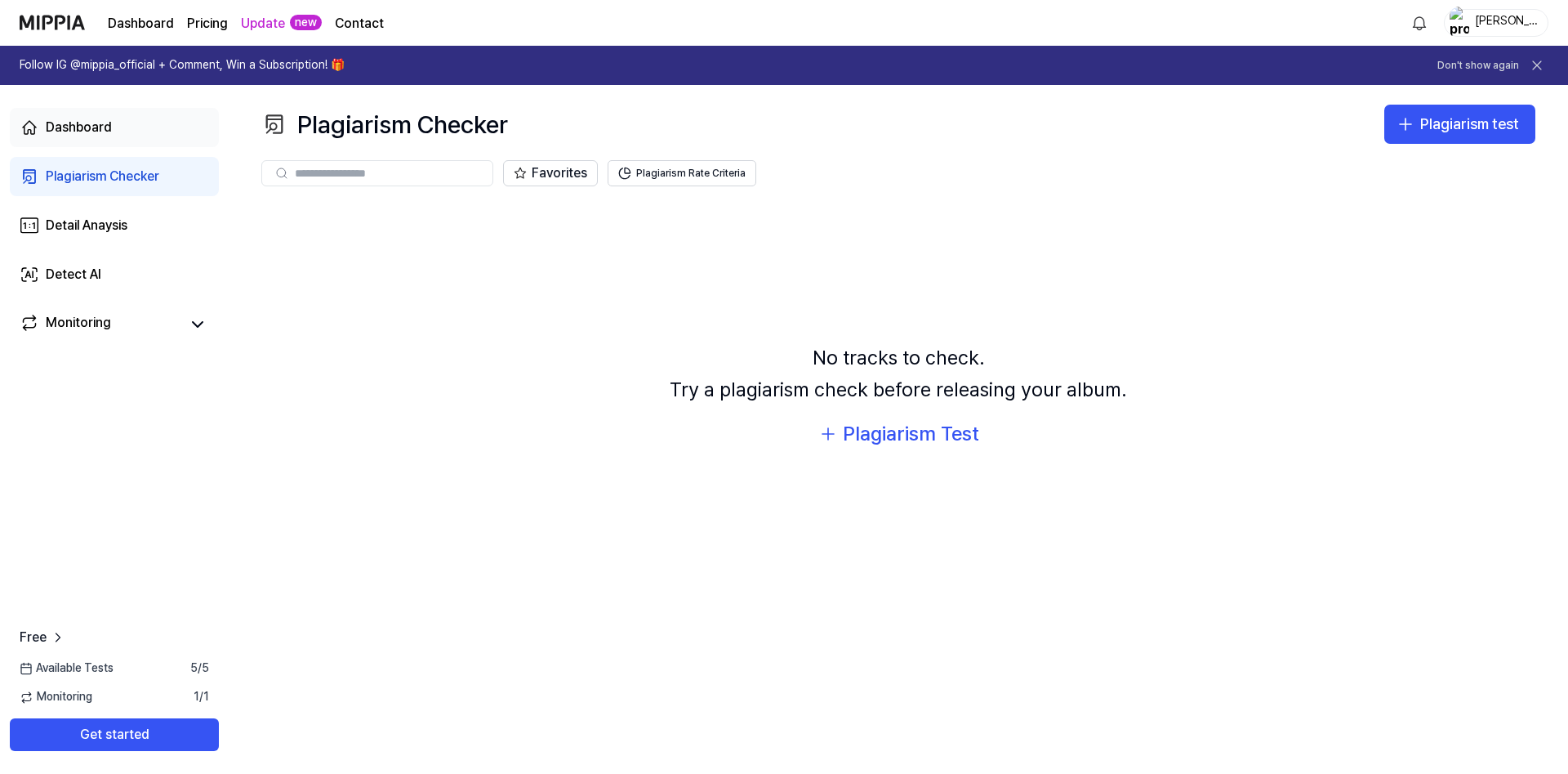
click at [123, 133] on link "Dashboard" at bounding box center [115, 127] width 210 height 39
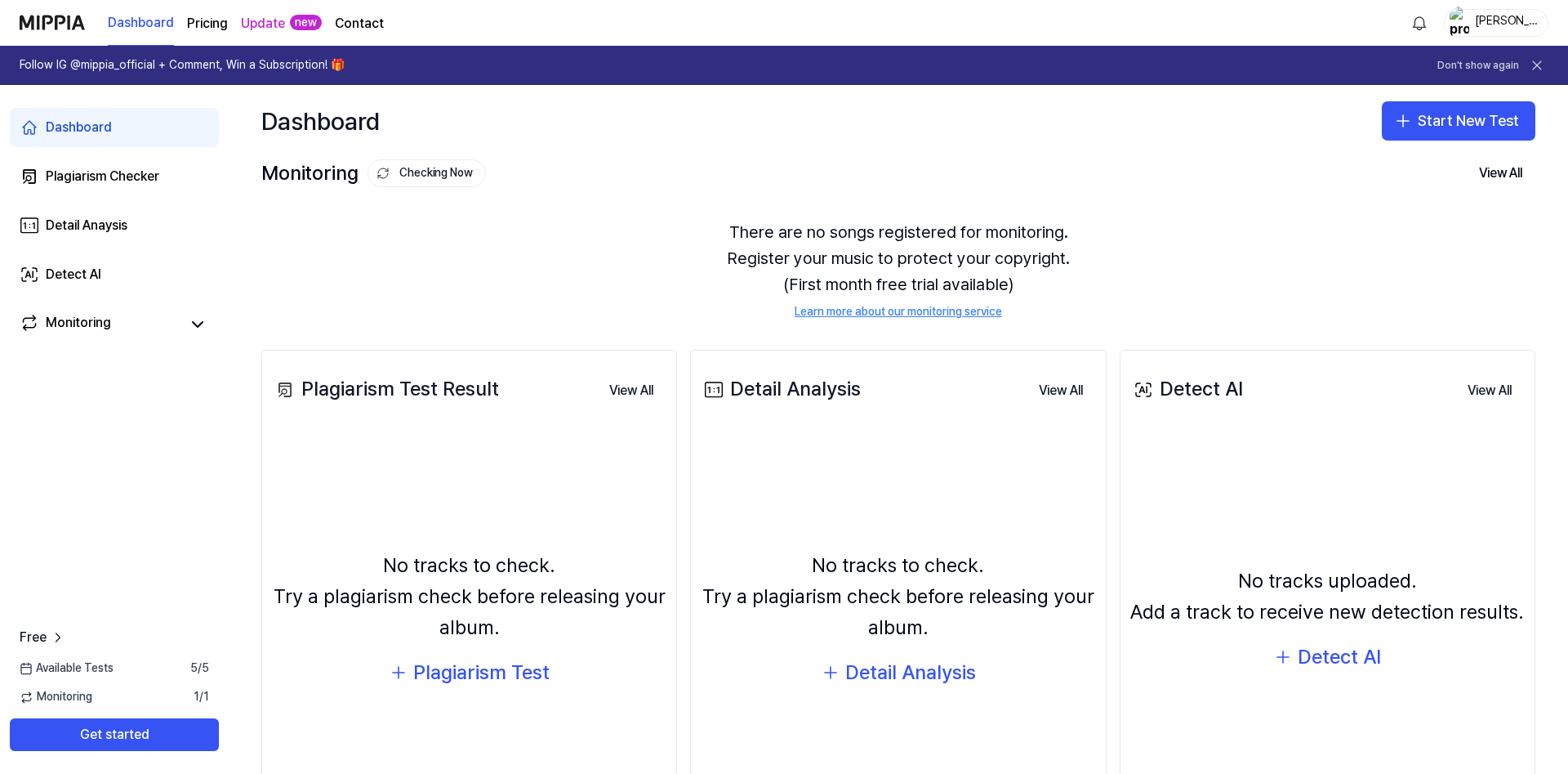
click at [73, 125] on div "Dashboard" at bounding box center [79, 127] width 66 height 20
click at [1460, 123] on button "Start New Test" at bounding box center [1458, 121] width 153 height 39
click at [1417, 161] on div "Plagiarism test" at bounding box center [1420, 166] width 75 height 16
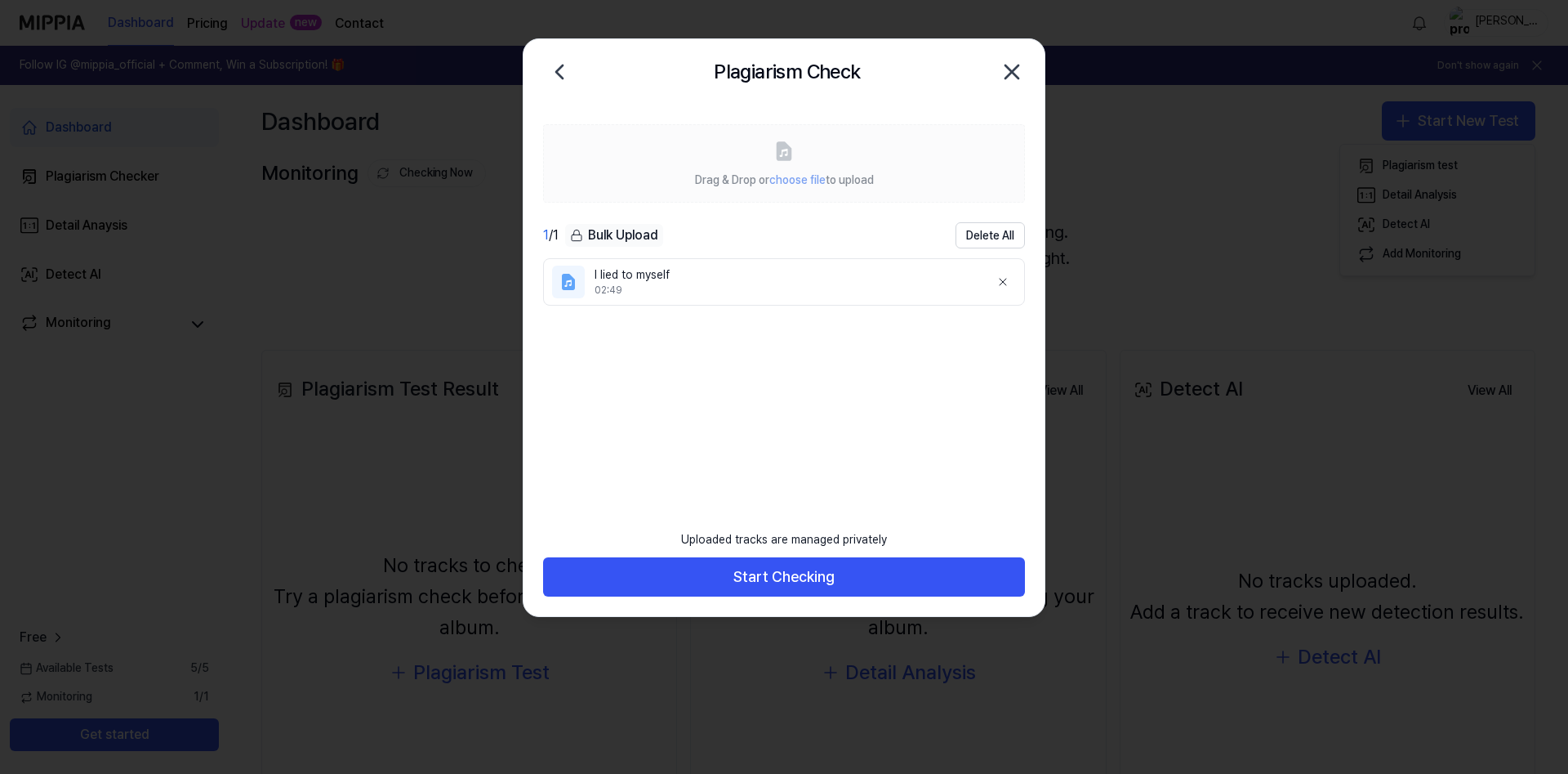
click at [824, 574] on button "Start Checking" at bounding box center [784, 577] width 482 height 39
click at [1009, 70] on icon "button" at bounding box center [1012, 72] width 26 height 26
click td "I lied to myself Analyze Song Structure Go to Results"
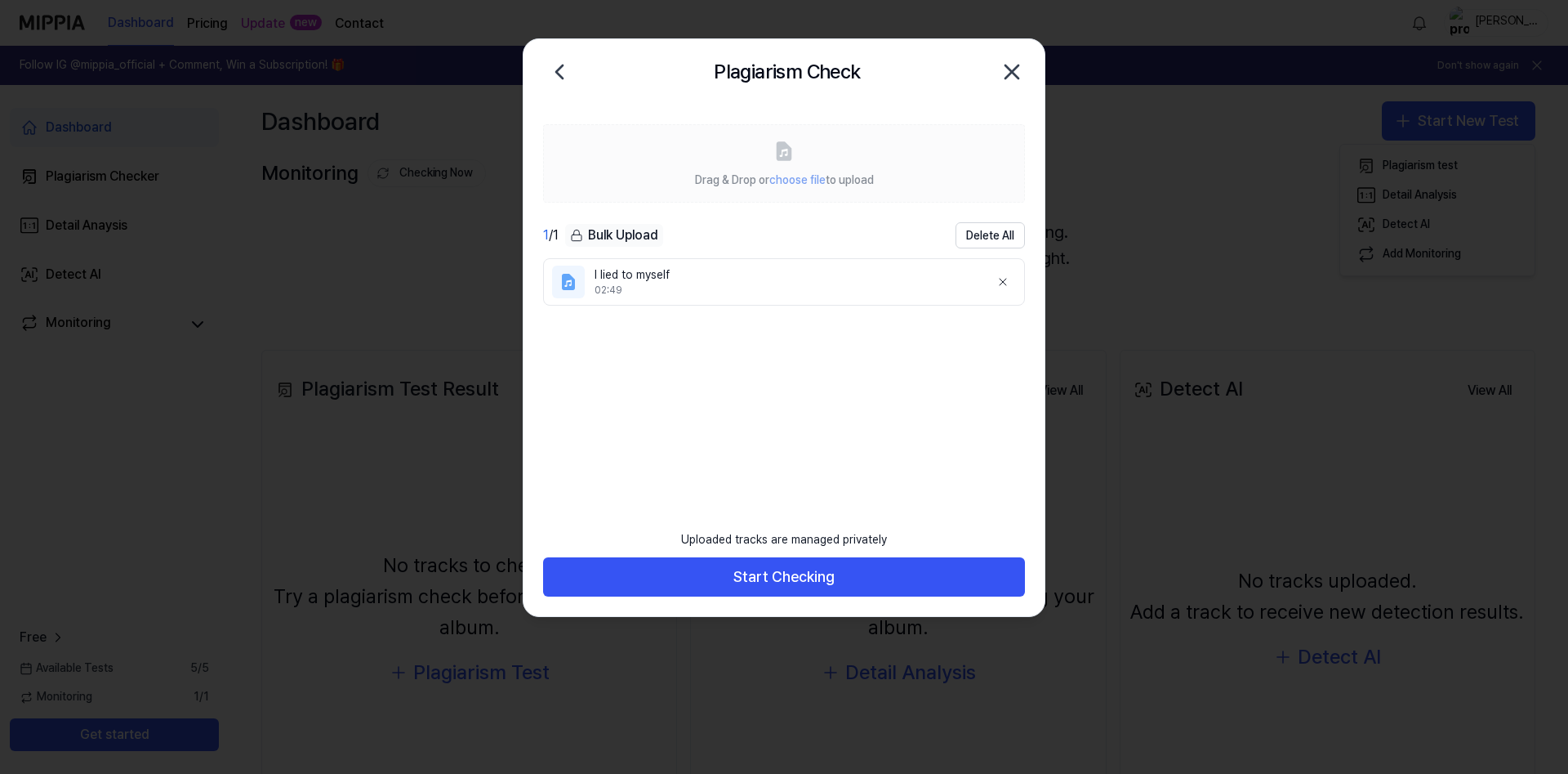
click td "I lied to myself Analyze Music Notes Go to Results"
click at [530, 544] on div "Plagiarism Test Result View All Plagiarism Test Result Title Date I lied to mys…" at bounding box center [469, 607] width 416 height 517
click td "I lied to myself Analyze Music Notes Go to Results"
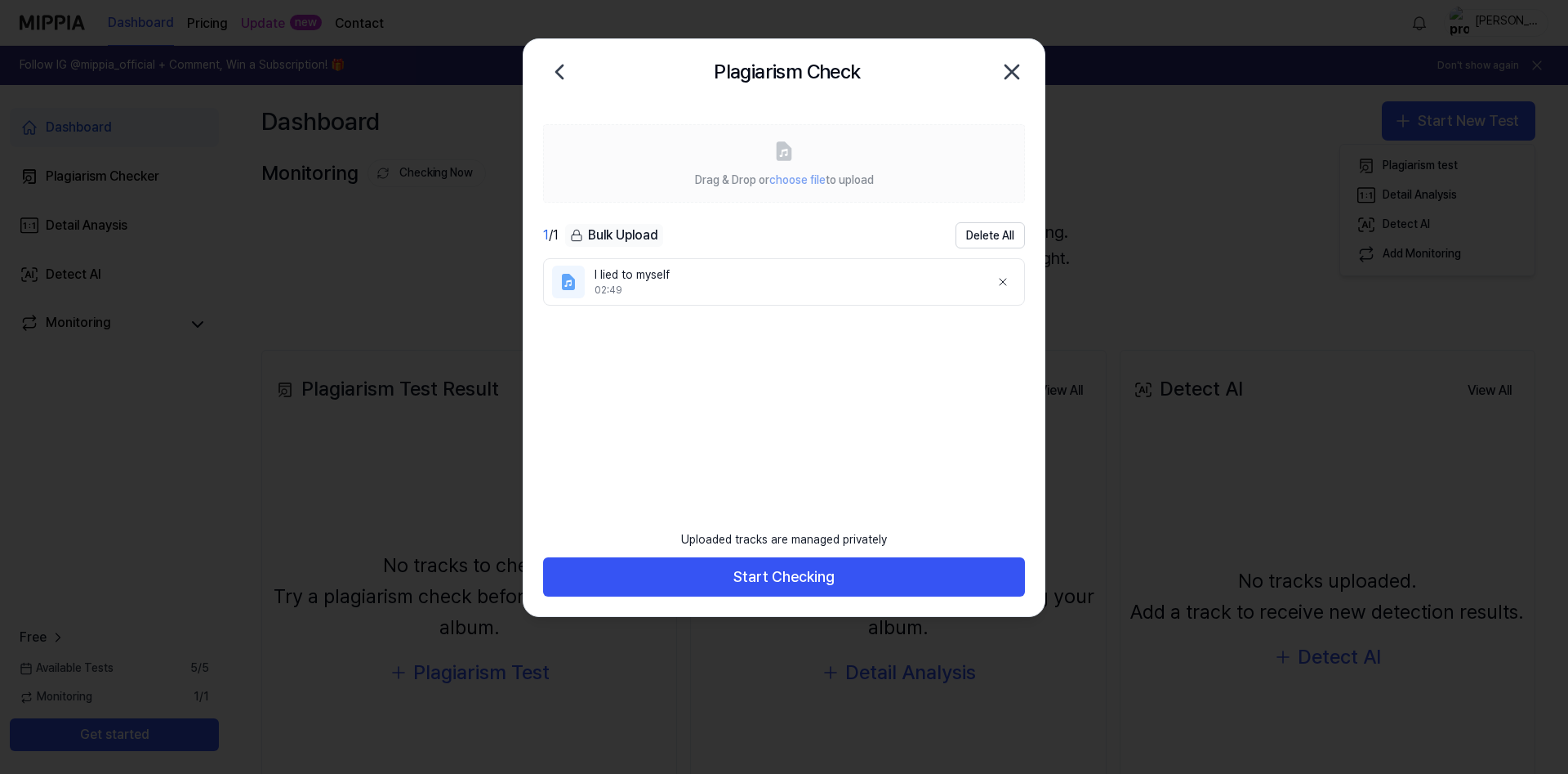
click td "I lied to myself Analyze Music Notes Go to Results"
click at [489, 290] on div "There are no songs registered for monitoring. Register your music to protect yo…" at bounding box center [898, 270] width 1274 height 141
click at [627, 383] on button "View All" at bounding box center [631, 391] width 70 height 32
click td "I lied to myself Analyze Music Notes Go to Results"
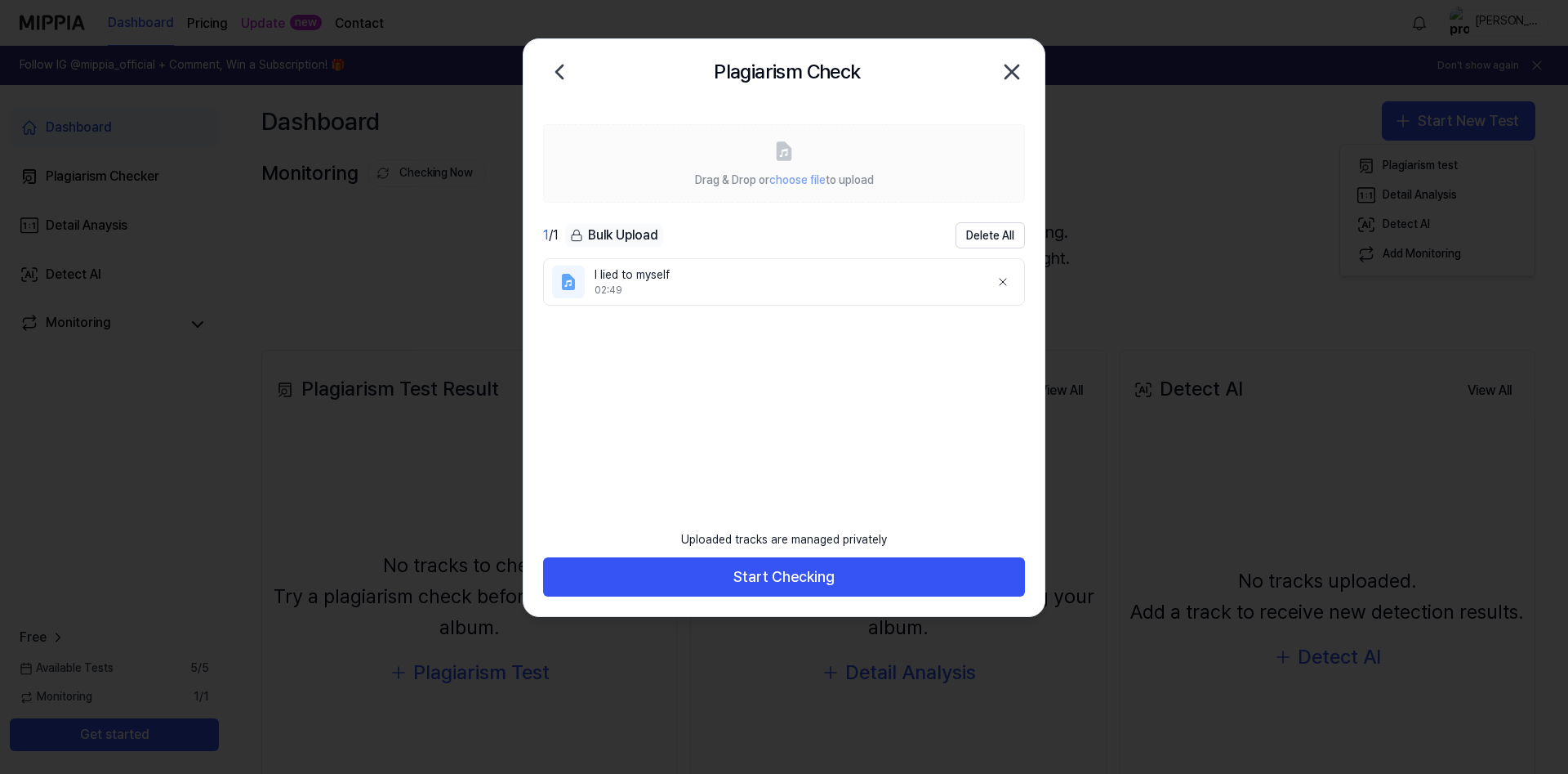
click at [112, 129] on link "Dashboard" at bounding box center [115, 127] width 210 height 39
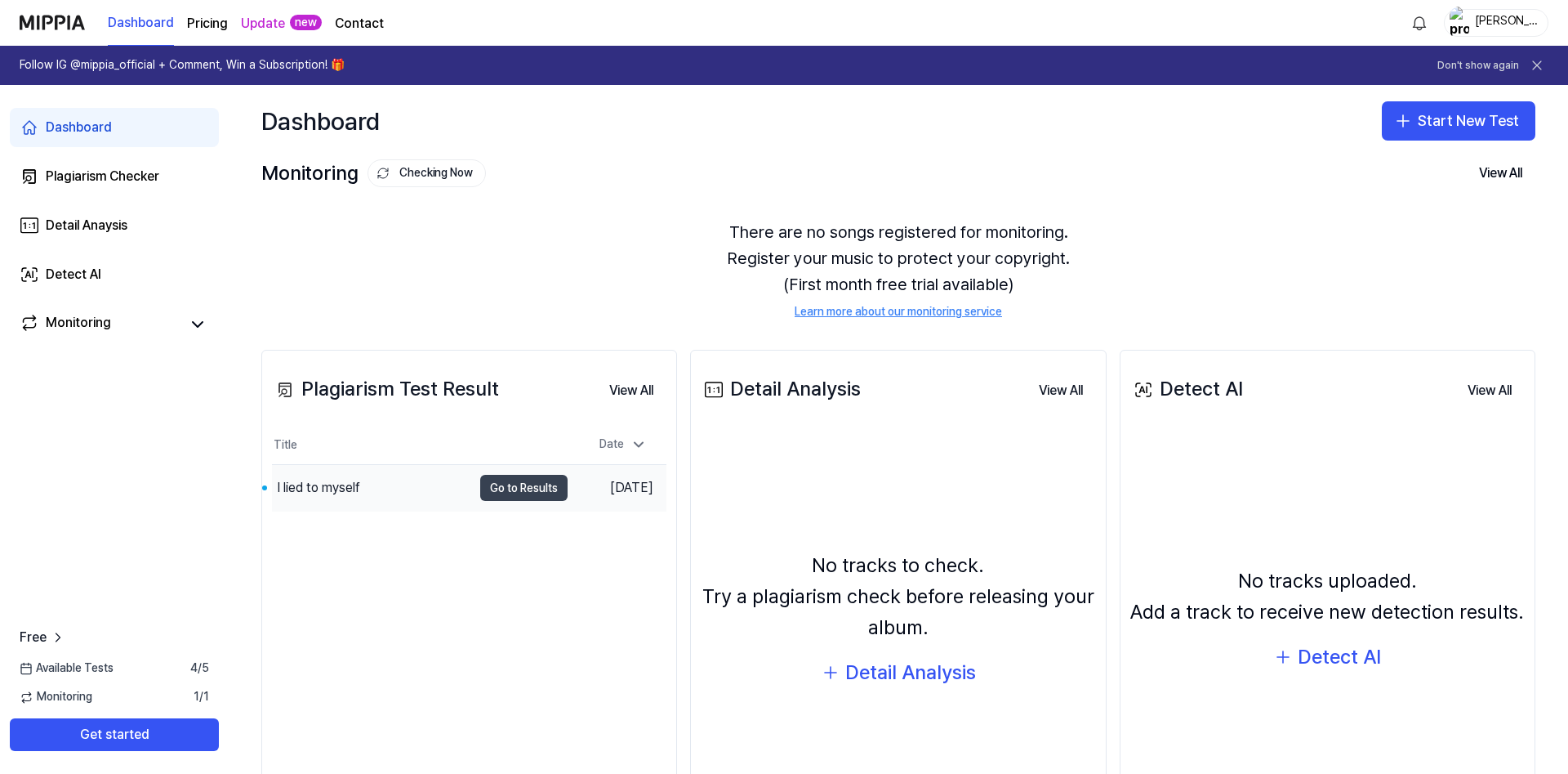
click at [518, 490] on button "Go to Results" at bounding box center [524, 487] width 88 height 26
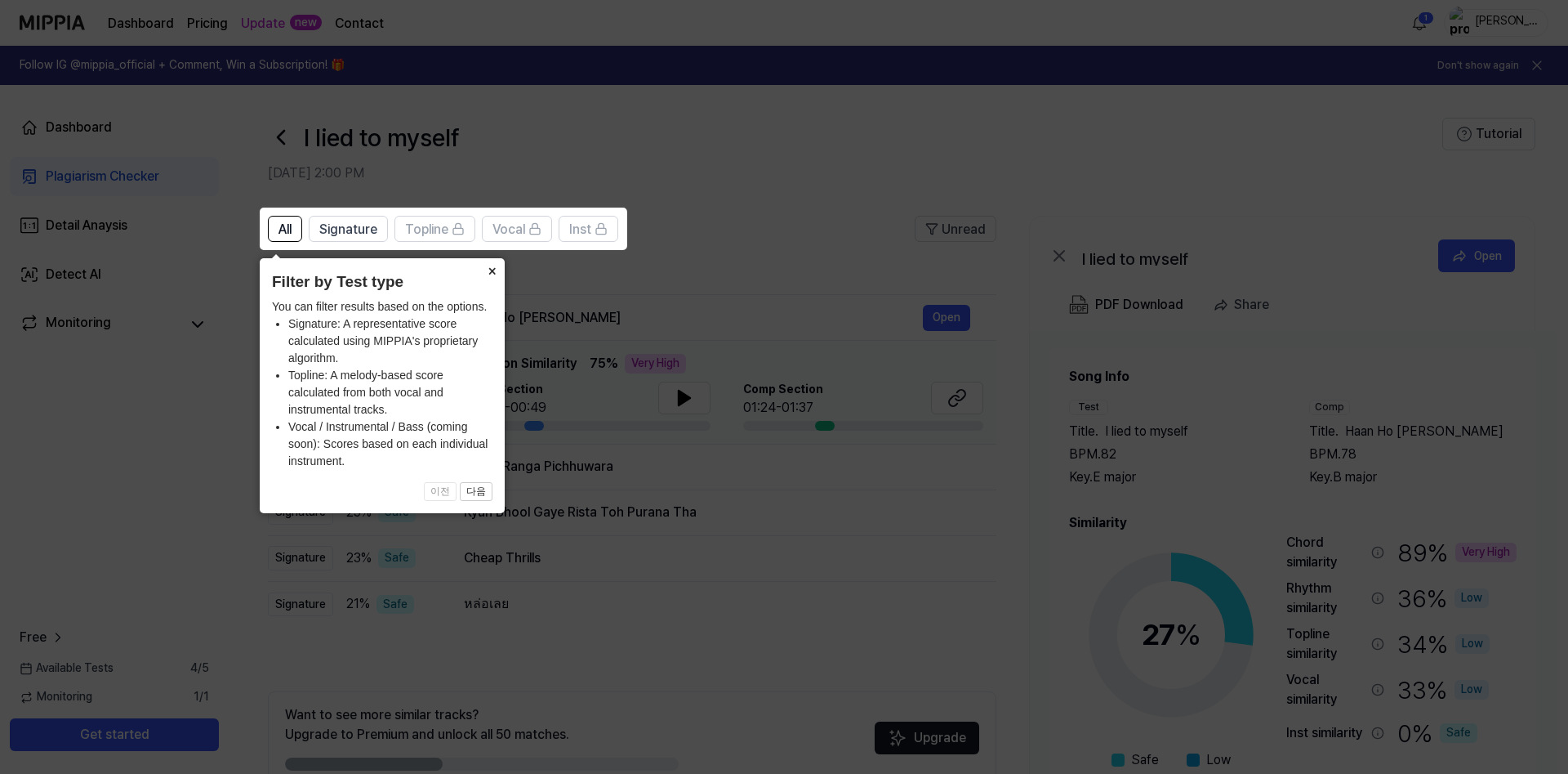
click at [489, 271] on button "×" at bounding box center [492, 270] width 26 height 23
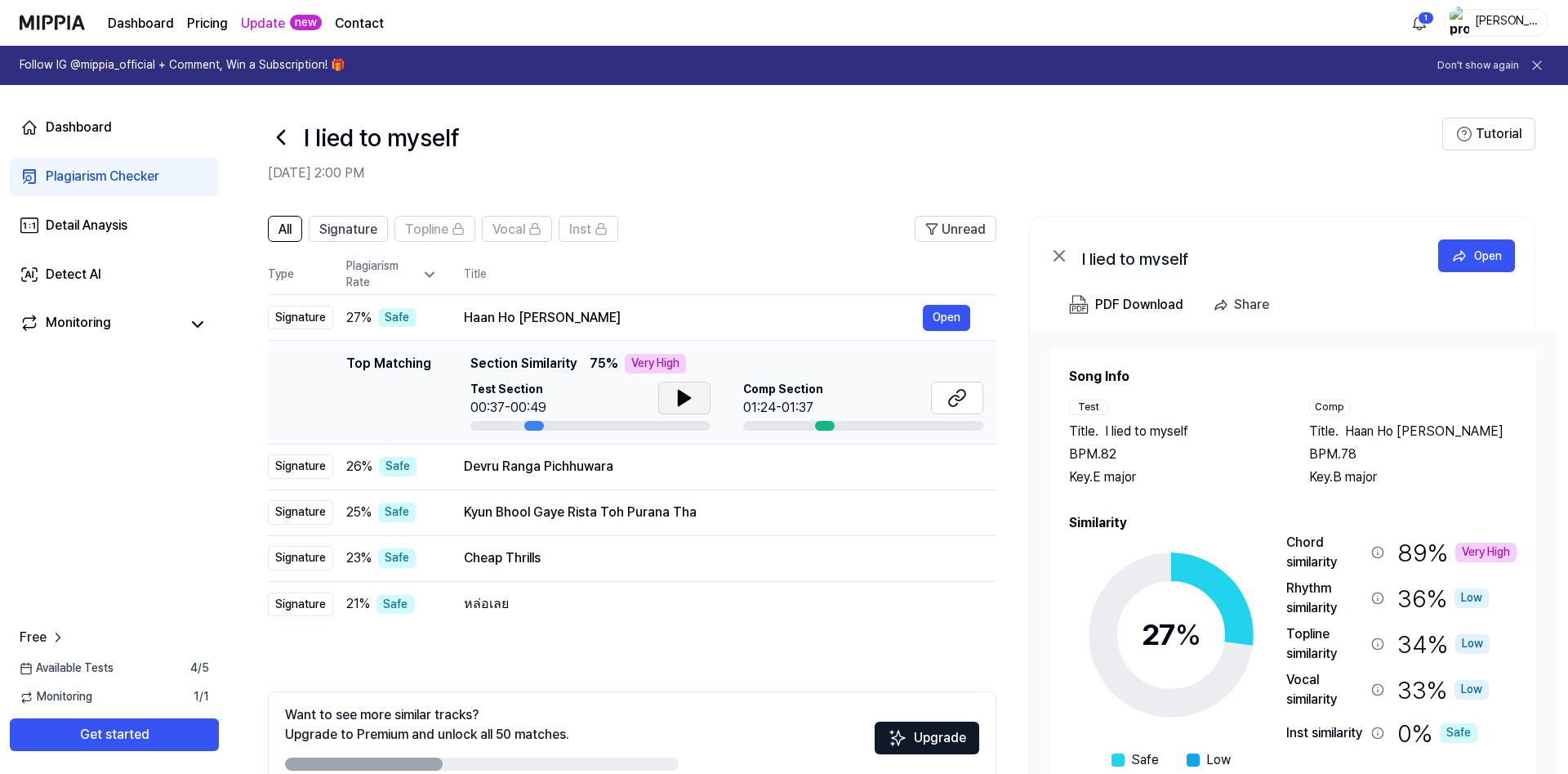
click at [690, 395] on icon at bounding box center [684, 398] width 20 height 20
click at [731, 135] on div "I lied to myself" at bounding box center [855, 137] width 1175 height 39
click at [747, 192] on header "I lied to myself [DATE] 2:00 PM Tutorial" at bounding box center [898, 142] width 1340 height 115
click at [681, 395] on icon at bounding box center [684, 398] width 12 height 14
click at [365, 228] on span "Signature" at bounding box center [348, 229] width 58 height 20
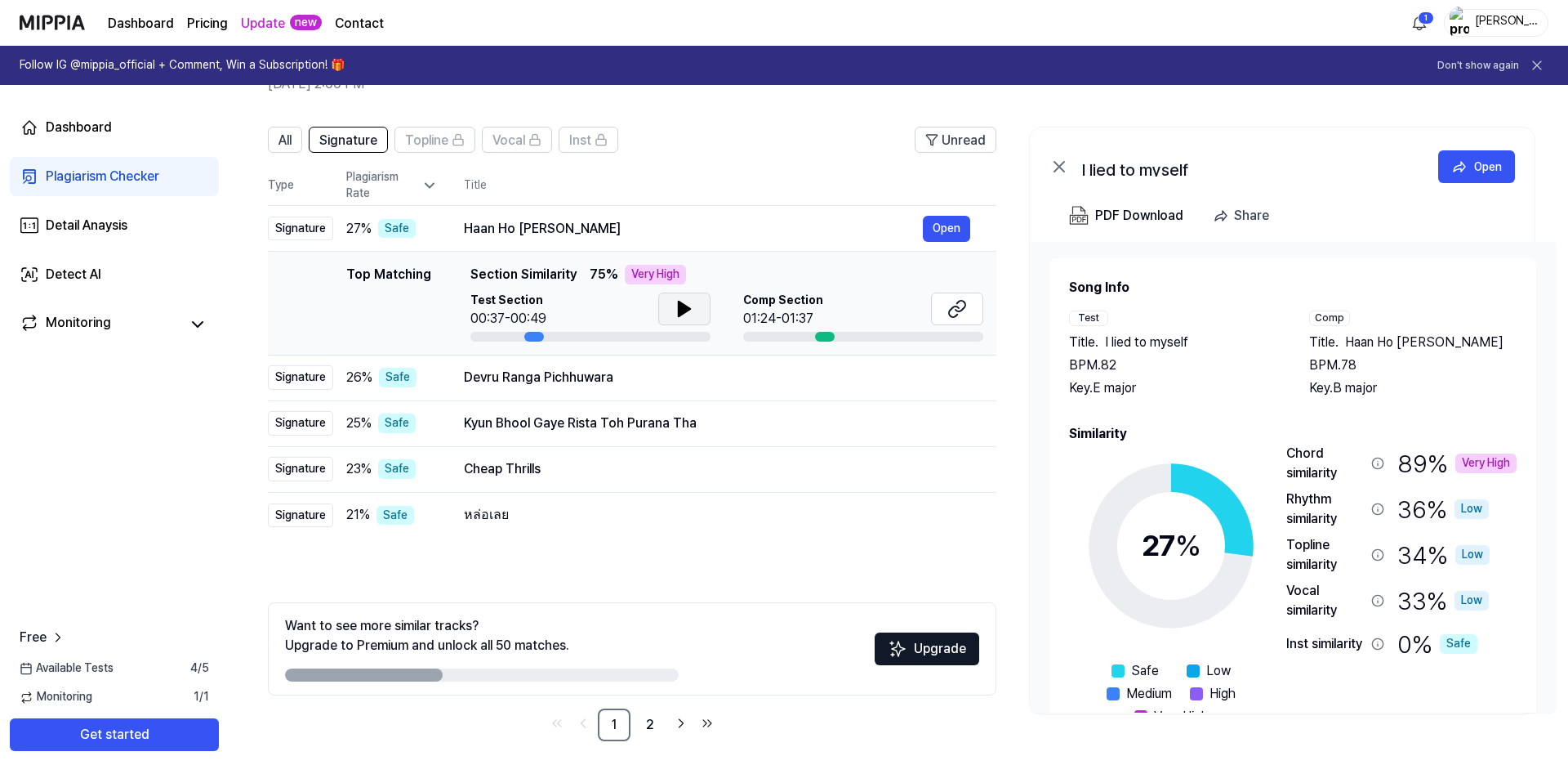
click at [687, 303] on icon at bounding box center [684, 309] width 20 height 20
click at [687, 303] on icon at bounding box center [688, 309] width 4 height 13
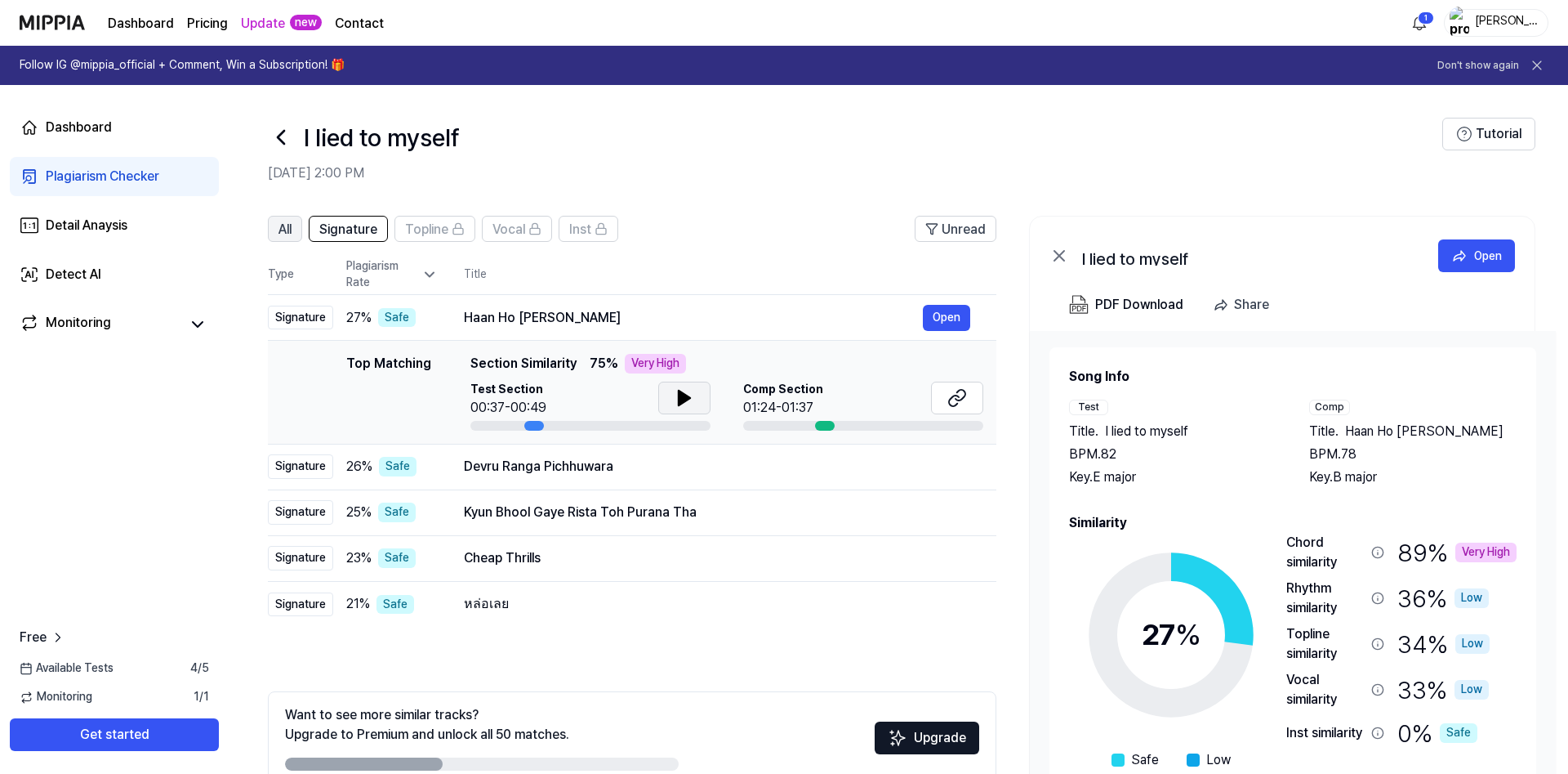
click at [279, 224] on span "All" at bounding box center [285, 229] width 13 height 20
click at [681, 400] on icon at bounding box center [684, 398] width 12 height 14
click at [955, 558] on button "Open" at bounding box center [947, 557] width 47 height 26
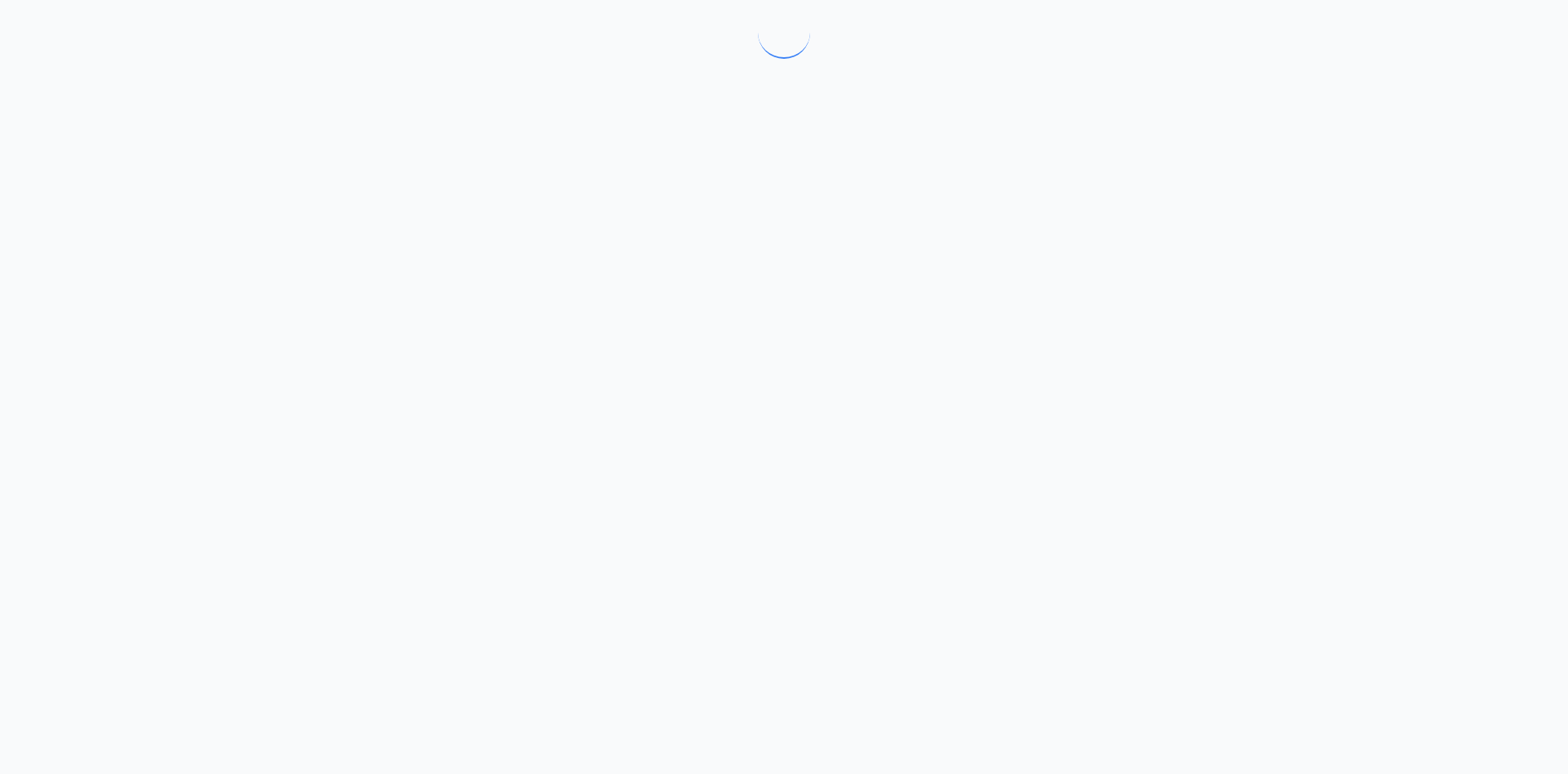
click at [682, 538] on div at bounding box center [784, 387] width 1568 height 774
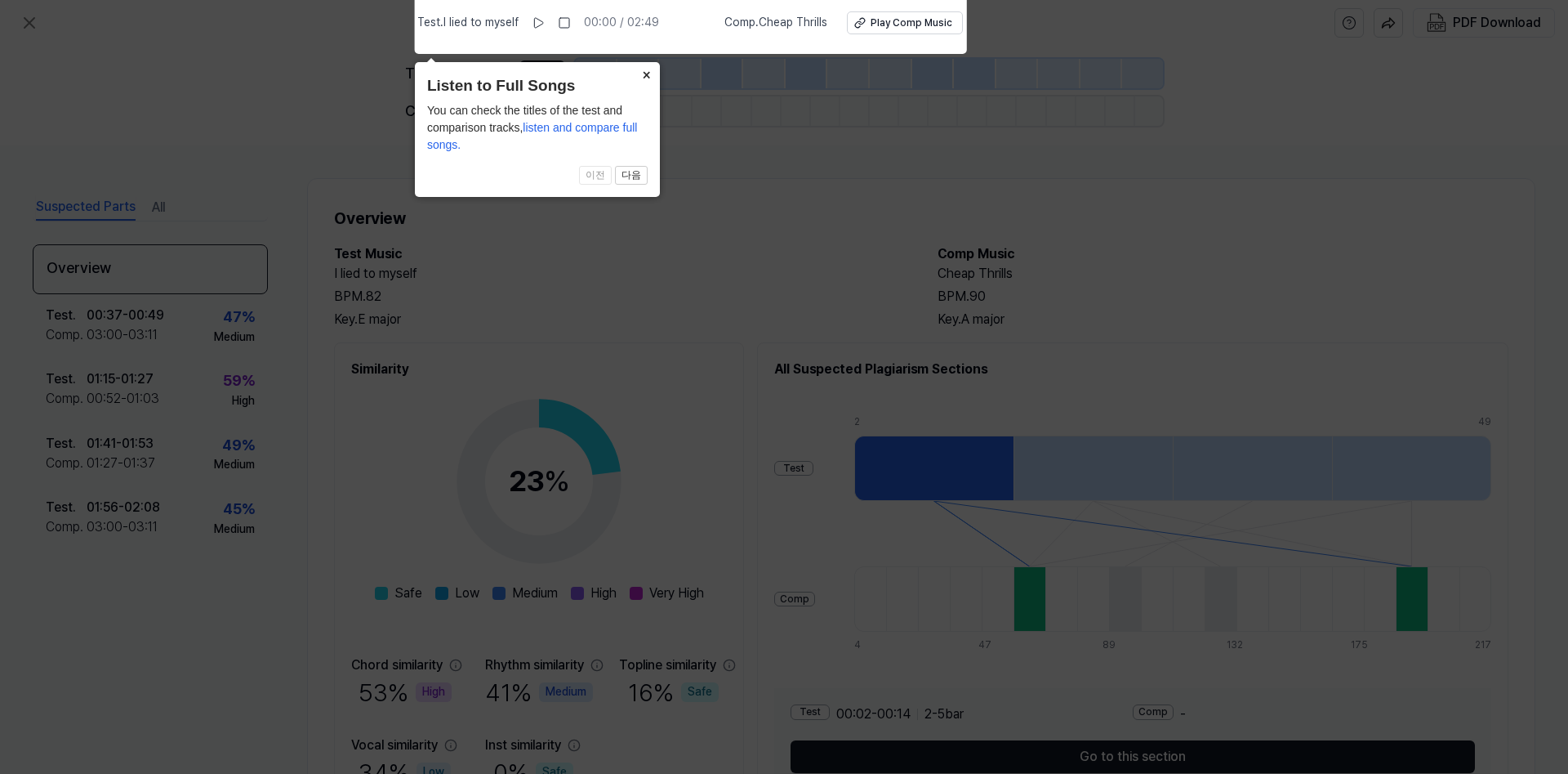
click at [647, 79] on button "×" at bounding box center [647, 73] width 26 height 23
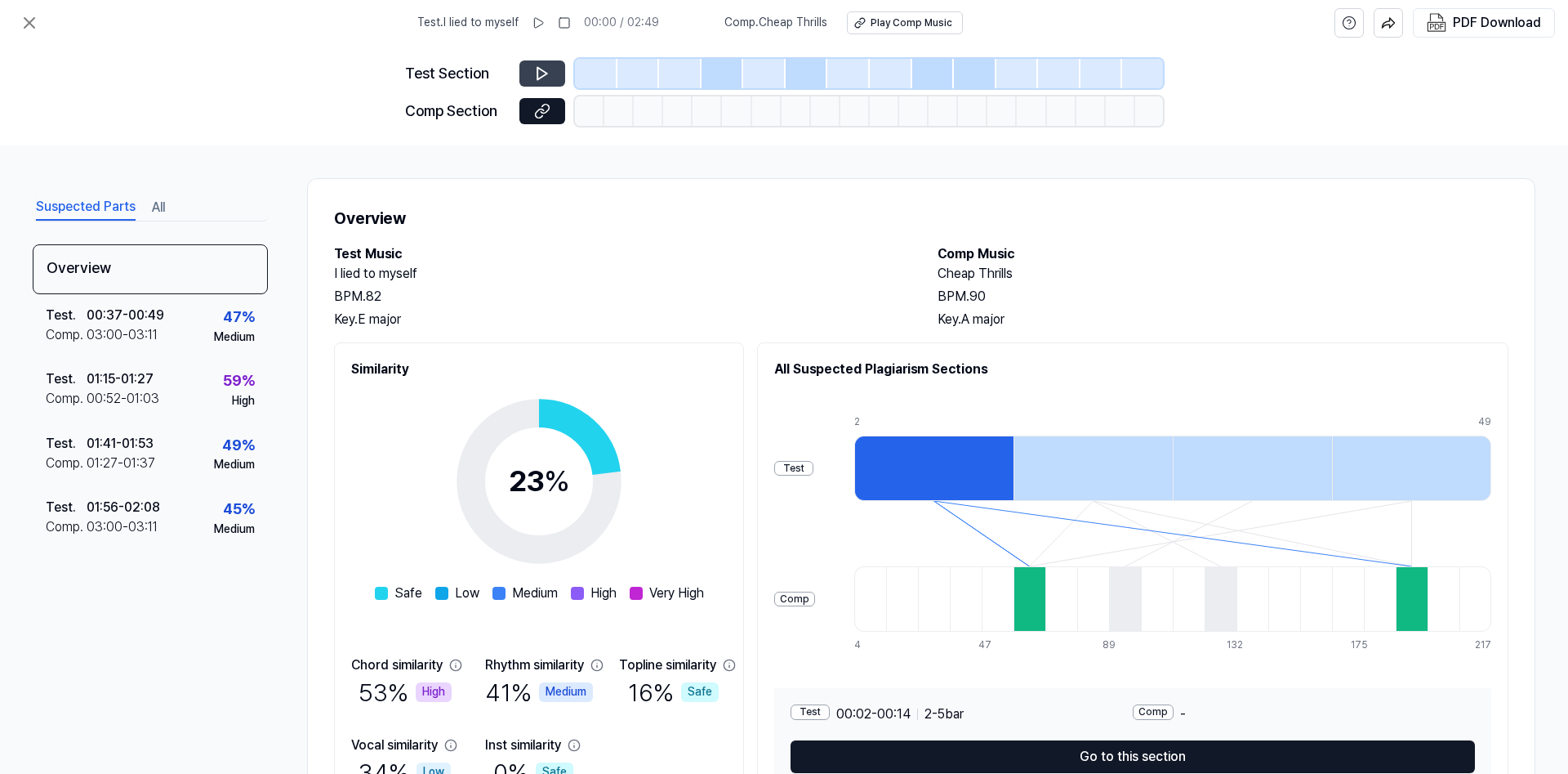
click icon
